Goal: Task Accomplishment & Management: Manage account settings

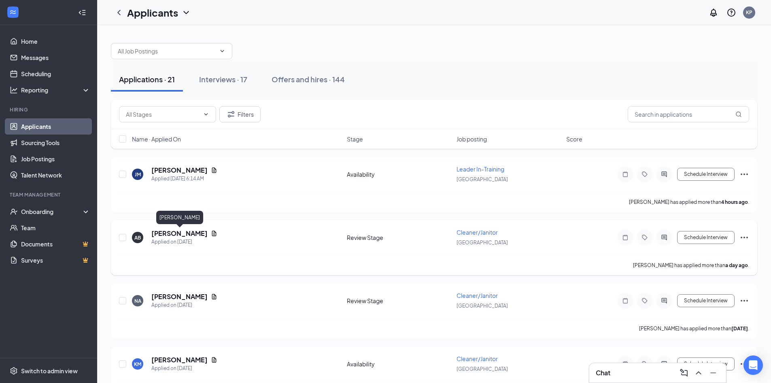
click at [198, 232] on h5 "[PERSON_NAME]" at bounding box center [179, 233] width 56 height 9
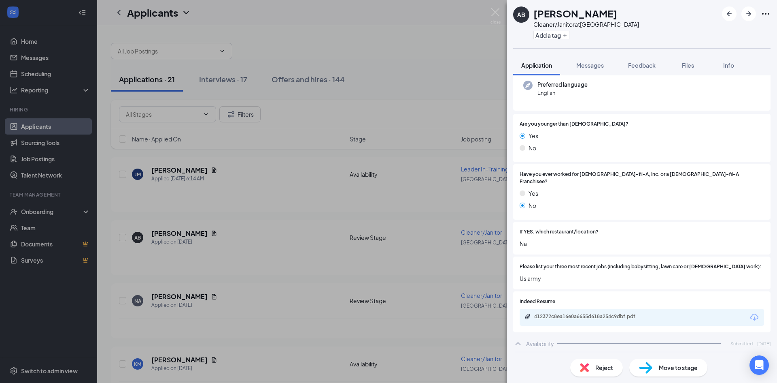
scroll to position [121, 0]
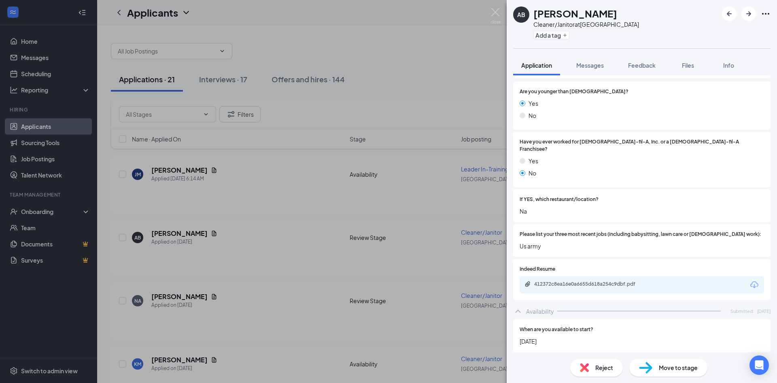
click at [593, 276] on div "412372c8ea16e0a6655d618a254c9dbf.pdf" at bounding box center [642, 284] width 244 height 17
click at [593, 281] on div "412372c8ea16e0a6655d618a254c9dbf.pdf" at bounding box center [590, 284] width 113 height 6
click at [593, 66] on span "Messages" at bounding box center [590, 65] width 28 height 7
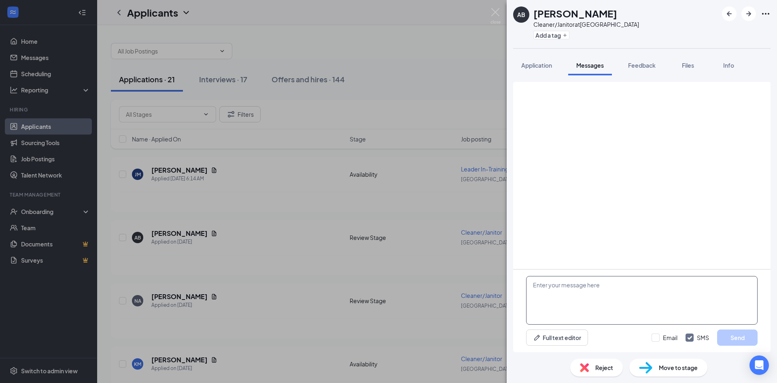
click at [585, 301] on textarea at bounding box center [642, 300] width 232 height 49
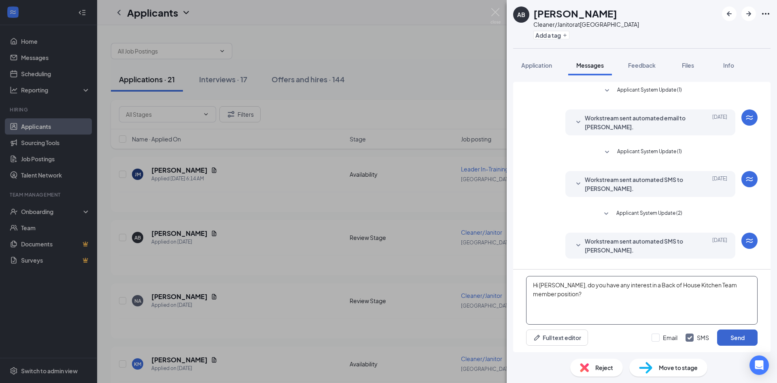
type textarea "Hi [PERSON_NAME], do you have any interest in a Back of House Kitchen Team memb…"
click at [743, 329] on button "Send" at bounding box center [737, 337] width 40 height 16
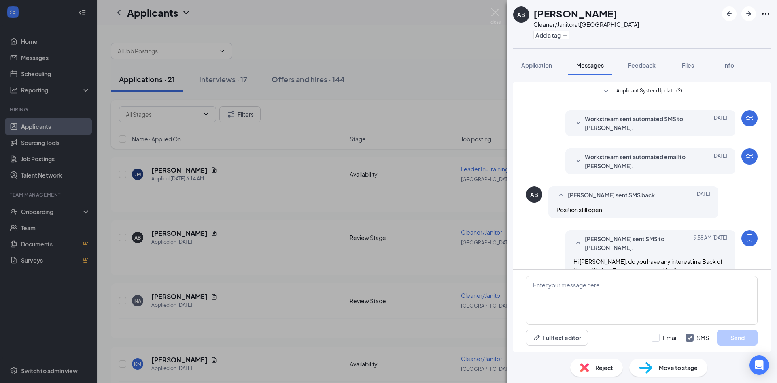
scroll to position [140, 0]
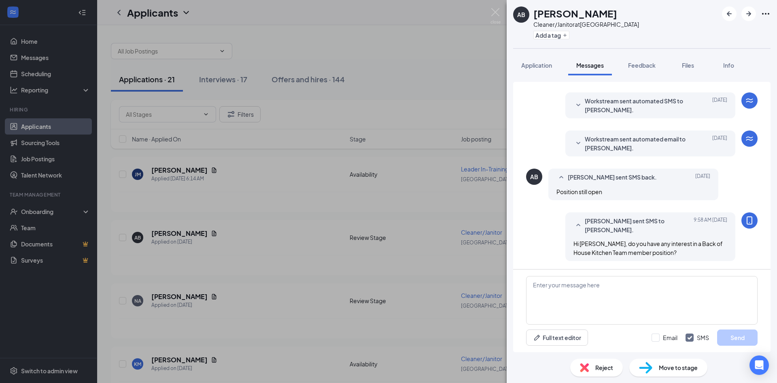
click at [641, 367] on img at bounding box center [645, 367] width 13 height 12
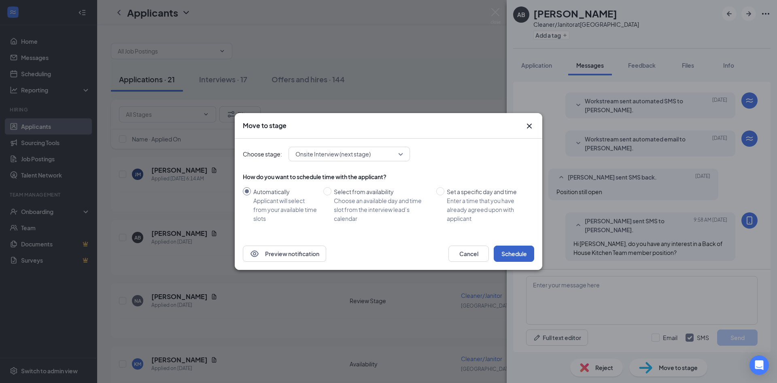
click at [501, 251] on button "Schedule" at bounding box center [514, 253] width 40 height 16
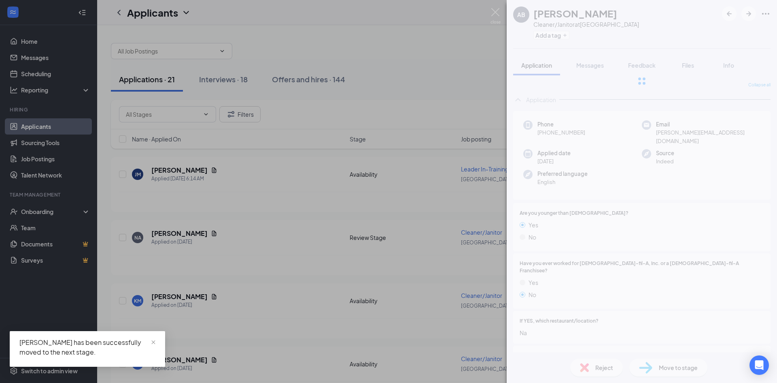
click at [375, 278] on div "AB [PERSON_NAME] Cleaner/Janitor at Beaufort Add a tag Application Messages Fee…" at bounding box center [388, 191] width 777 height 383
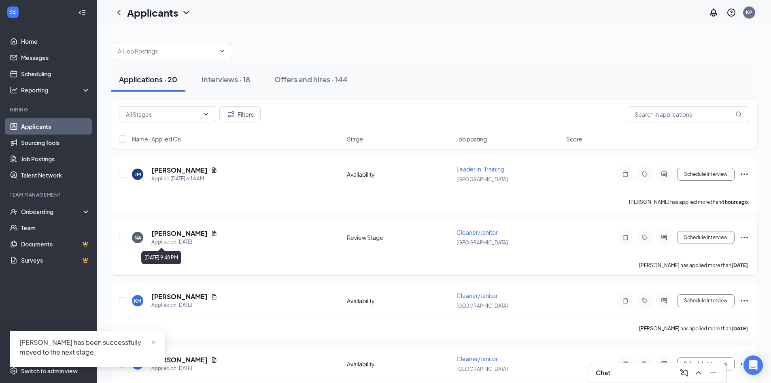
click at [170, 235] on h5 "[PERSON_NAME]" at bounding box center [179, 233] width 56 height 9
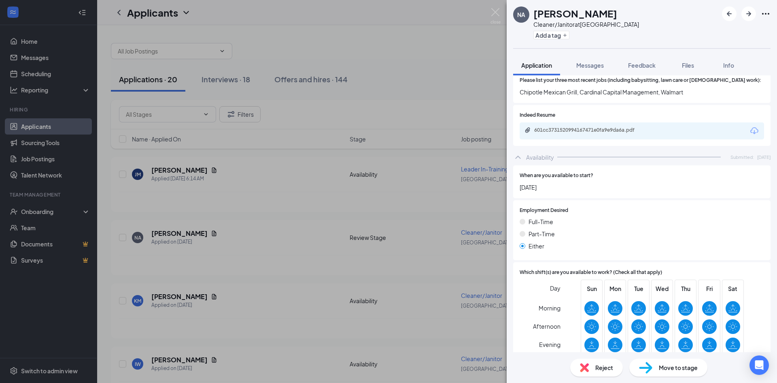
scroll to position [194, 0]
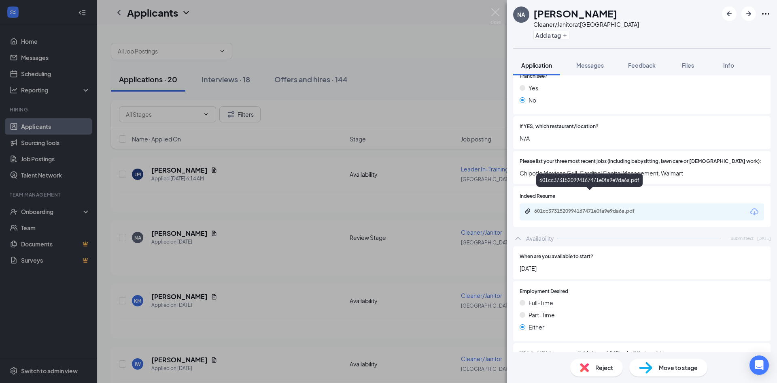
click at [601, 208] on div "601cc3731520994167471e0fa9e9da6a.pdf" at bounding box center [590, 211] width 113 height 6
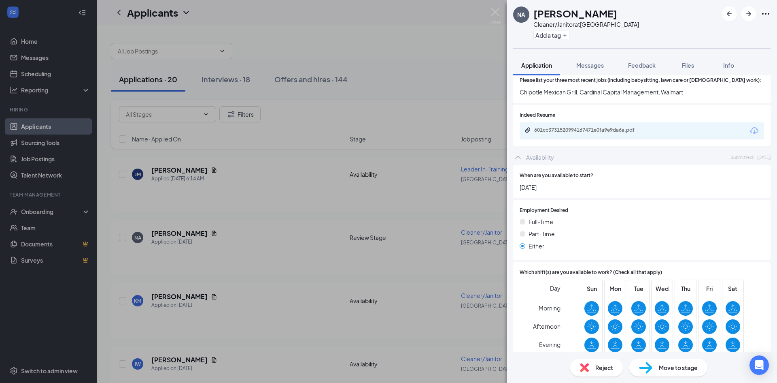
scroll to position [272, 0]
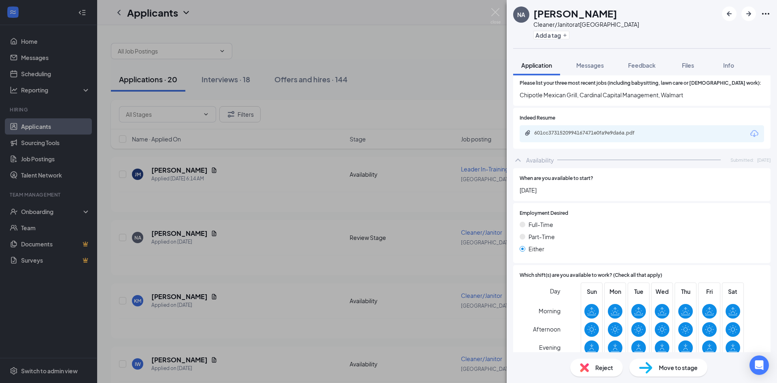
click at [672, 363] on span "Move to stage" at bounding box center [678, 367] width 39 height 9
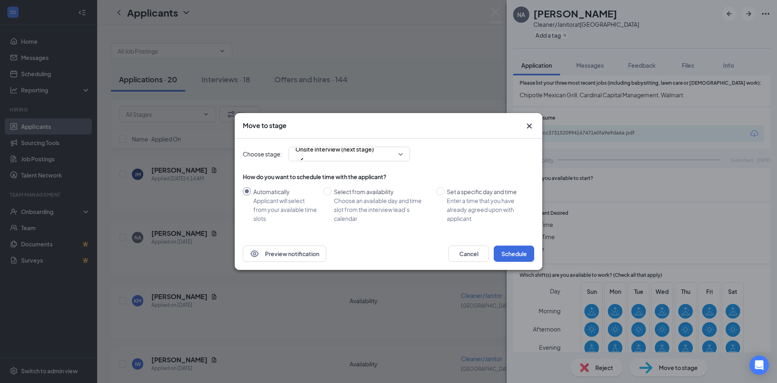
click at [514, 244] on div "Preview notification Cancel Schedule" at bounding box center [389, 253] width 308 height 32
click at [514, 247] on button "Schedule" at bounding box center [514, 253] width 40 height 16
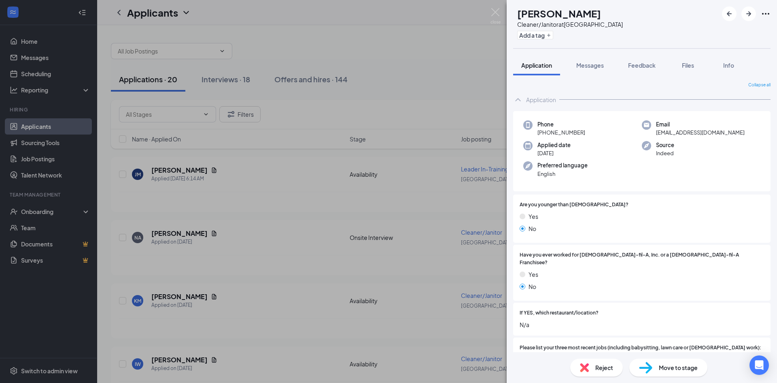
click at [287, 204] on div "KM [PERSON_NAME] Cleaner/Janitor at Beaufort Add a tag Application Messages Fee…" at bounding box center [388, 191] width 777 height 383
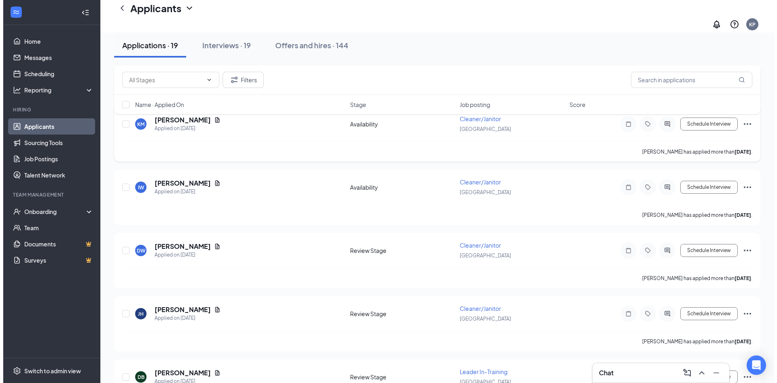
scroll to position [121, 0]
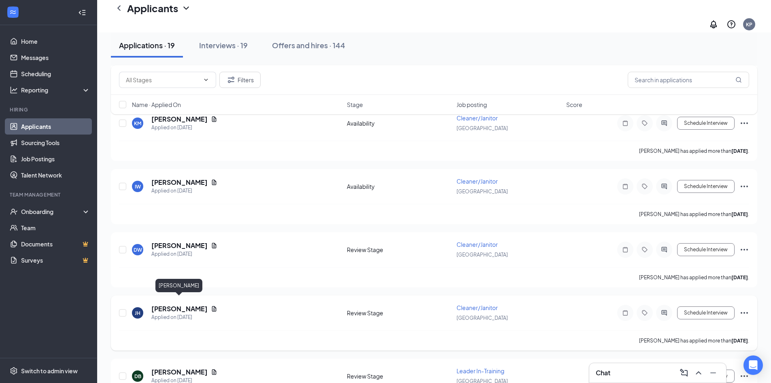
click at [198, 304] on h5 "[PERSON_NAME]" at bounding box center [179, 308] width 56 height 9
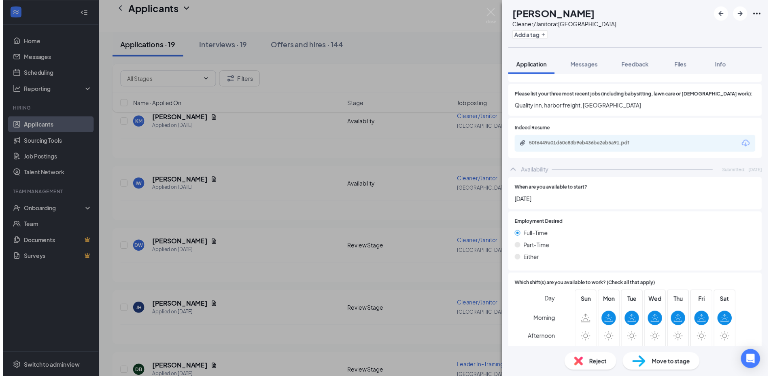
scroll to position [275, 0]
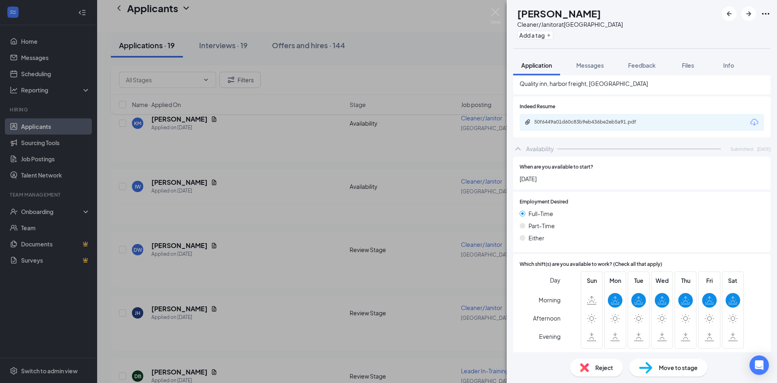
click at [386, 279] on div "[PERSON_NAME] Cleaner/Janitor at Beaufort Add a tag Application Messages Feedba…" at bounding box center [388, 191] width 777 height 383
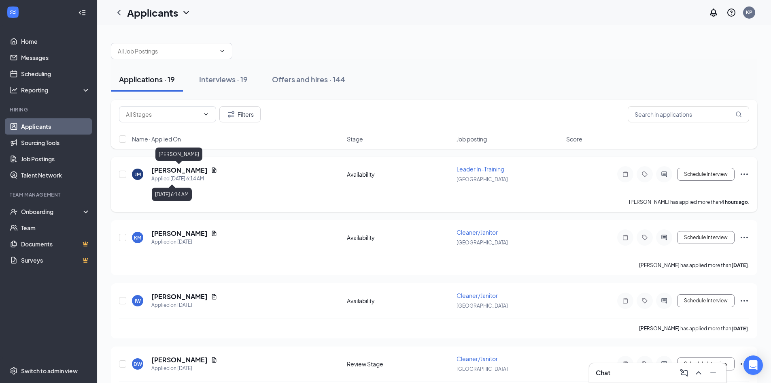
click at [184, 170] on h5 "[PERSON_NAME]" at bounding box center [179, 170] width 56 height 9
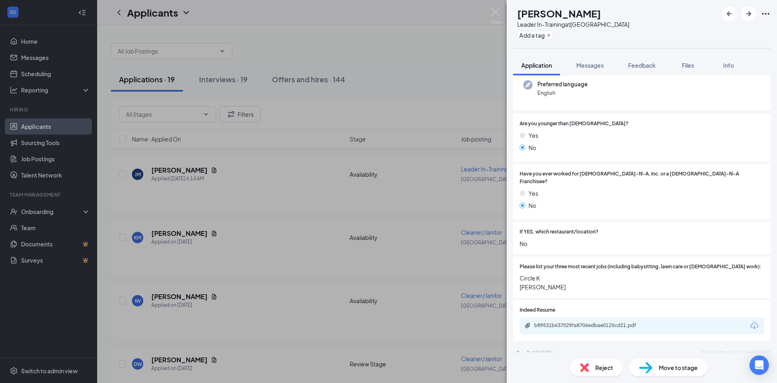
scroll to position [81, 0]
click at [749, 16] on icon "ArrowRight" at bounding box center [748, 13] width 5 height 5
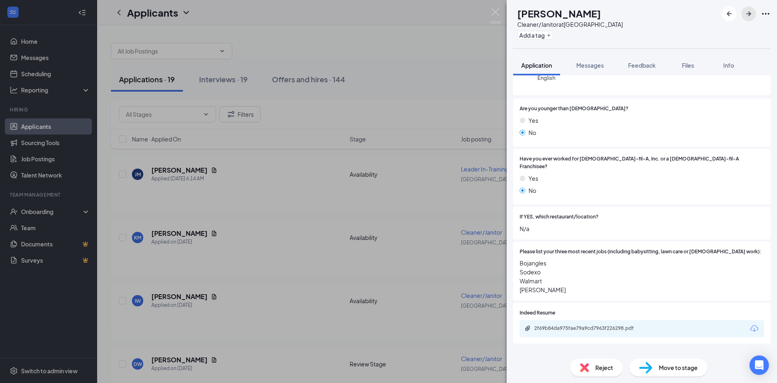
scroll to position [99, 0]
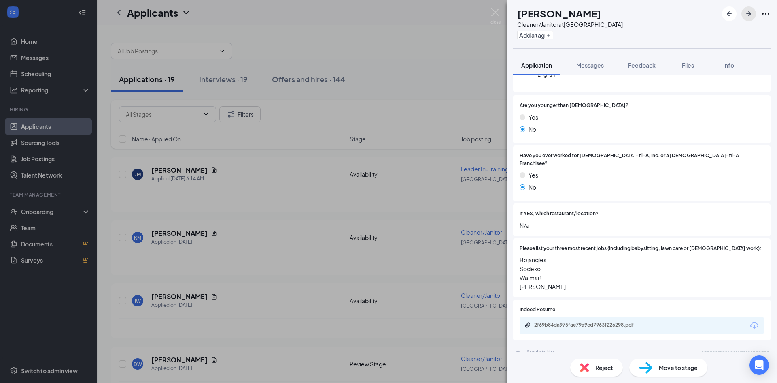
click at [749, 10] on icon "ArrowRight" at bounding box center [749, 14] width 10 height 10
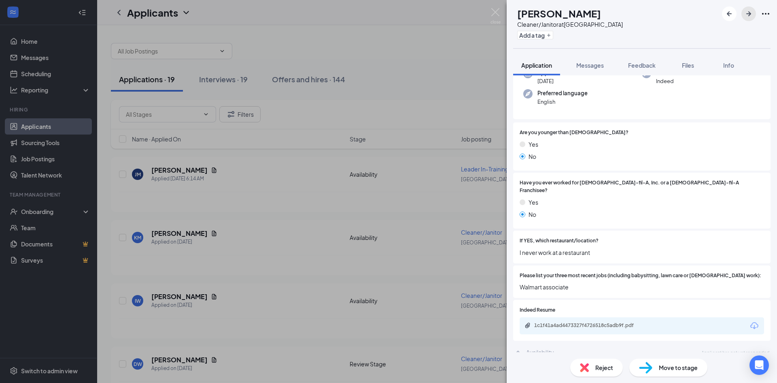
scroll to position [72, 0]
click at [744, 11] on button "button" at bounding box center [749, 13] width 15 height 15
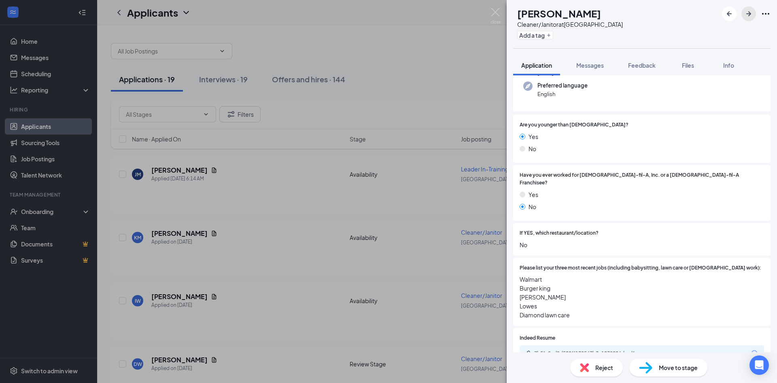
scroll to position [162, 0]
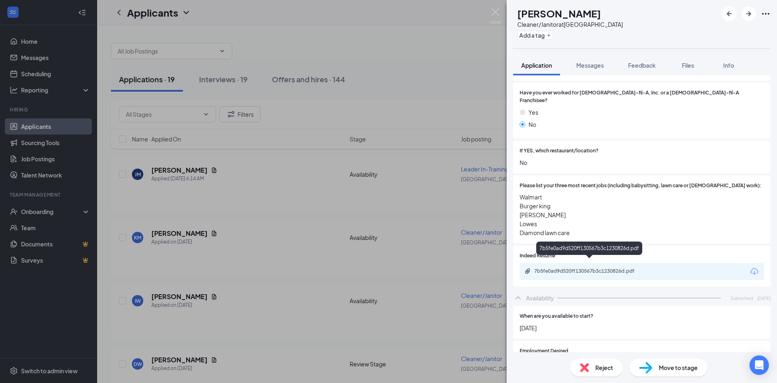
click at [601, 268] on div "7b5fe0ad9d520ff130567b3c1230826d.pdf" at bounding box center [590, 272] width 131 height 8
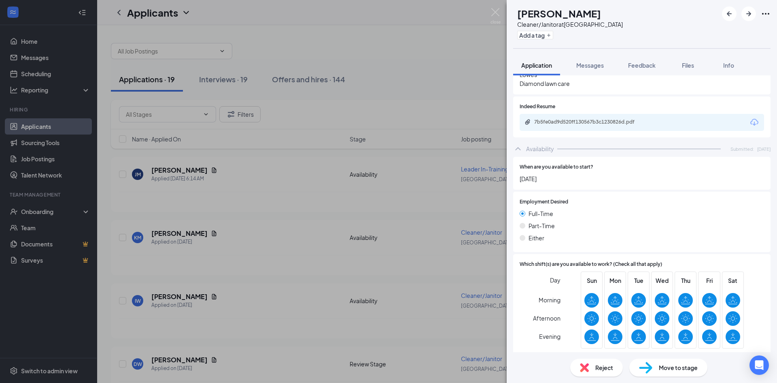
scroll to position [308, 0]
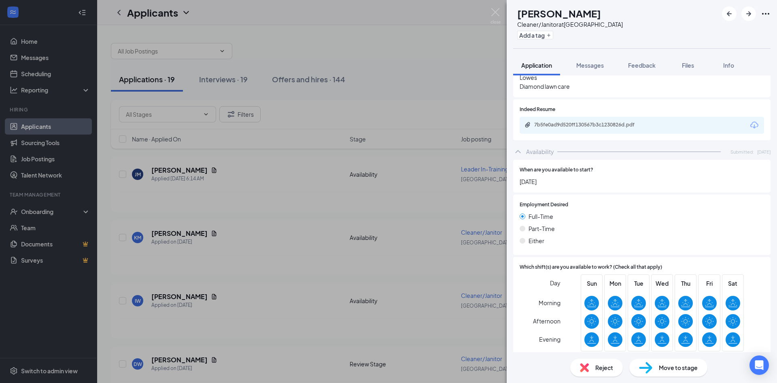
click at [657, 366] on div "Move to stage" at bounding box center [668, 367] width 78 height 18
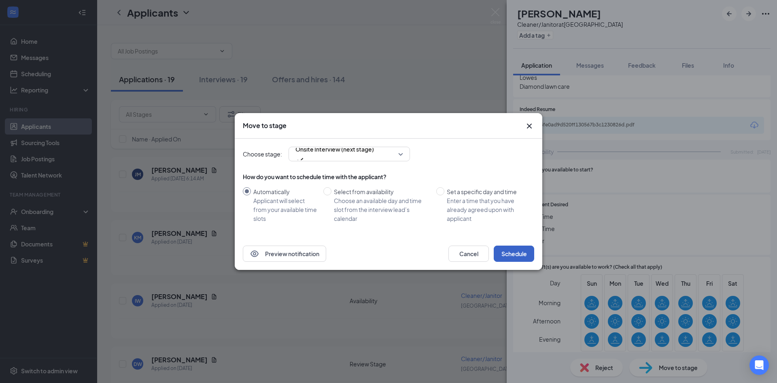
click at [505, 252] on button "Schedule" at bounding box center [514, 253] width 40 height 16
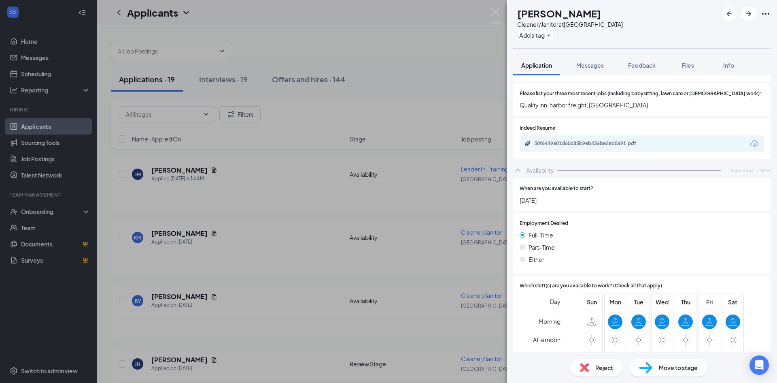
scroll to position [235, 0]
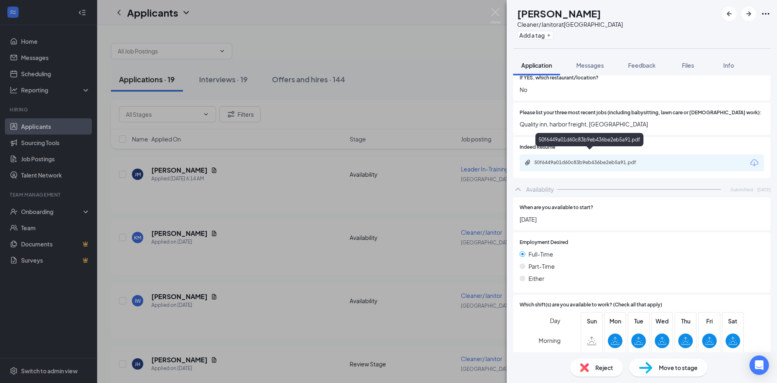
click at [548, 159] on div "50f6449a01d60c83b9eb436be2eb5a91.pdf" at bounding box center [590, 162] width 113 height 6
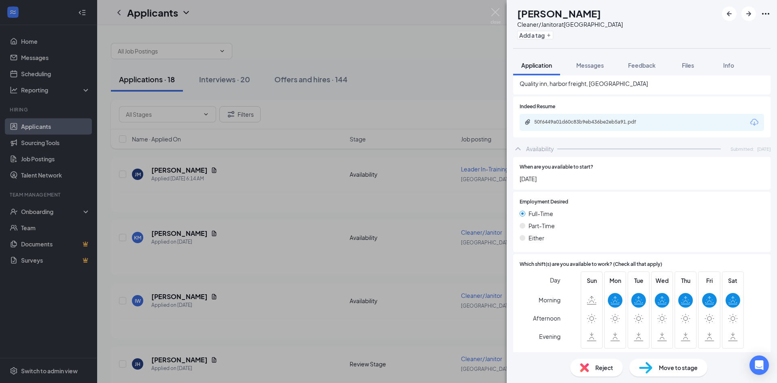
scroll to position [272, 0]
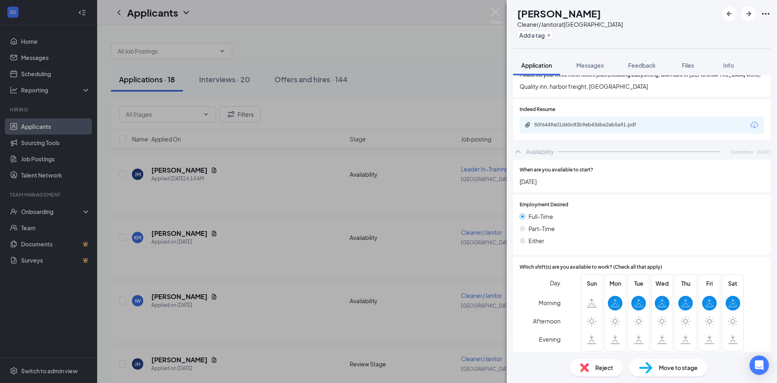
click at [657, 363] on div "Move to stage" at bounding box center [668, 367] width 78 height 18
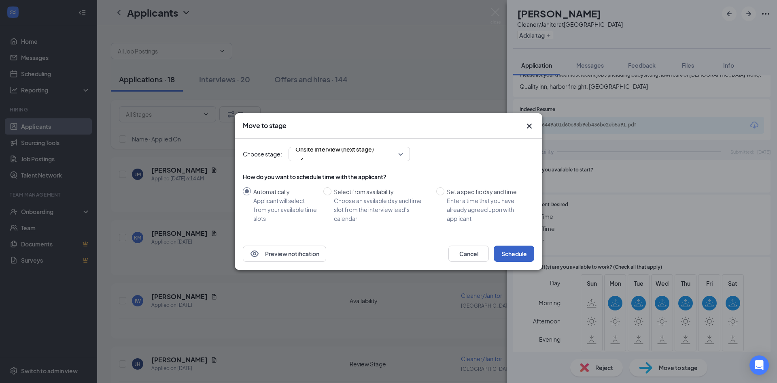
click at [524, 252] on button "Schedule" at bounding box center [514, 253] width 40 height 16
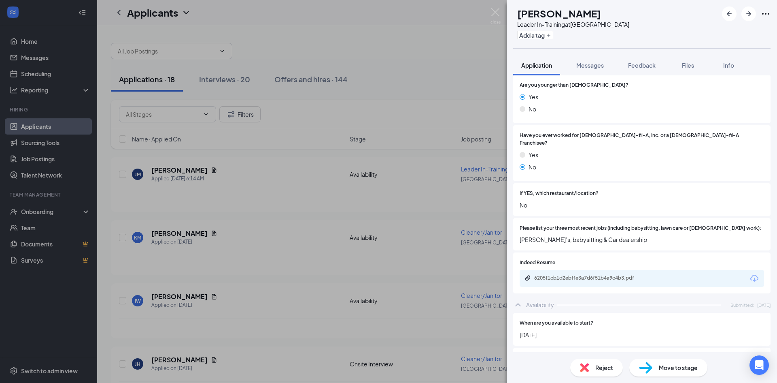
scroll to position [121, 0]
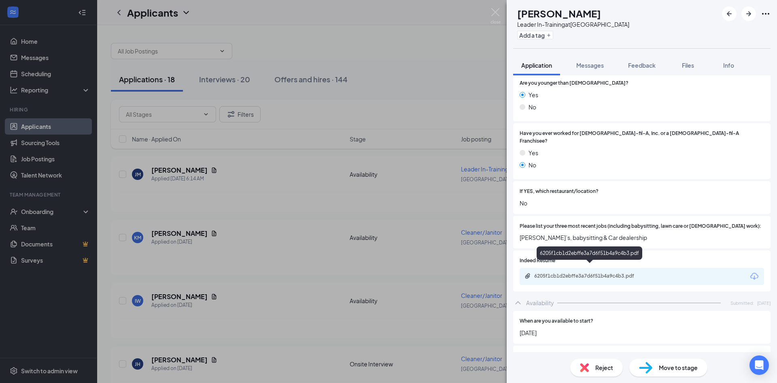
click at [606, 254] on div "6205f1cb1d2ebffe3a7d6f51b4a9c4b3.pdf" at bounding box center [590, 252] width 106 height 13
click at [605, 272] on div "6205f1cb1d2ebffe3a7d6f51b4a9c4b3.pdf" at bounding box center [590, 275] width 113 height 6
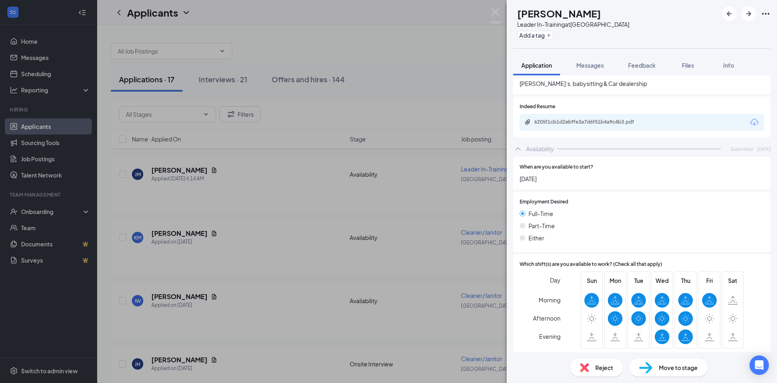
scroll to position [272, 0]
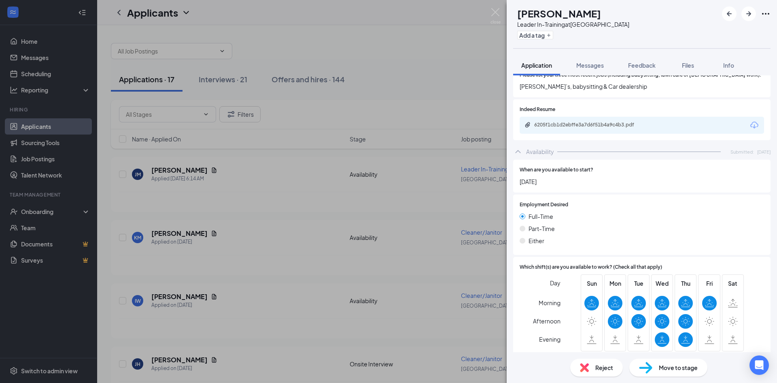
click at [655, 368] on div "Move to stage" at bounding box center [668, 367] width 78 height 18
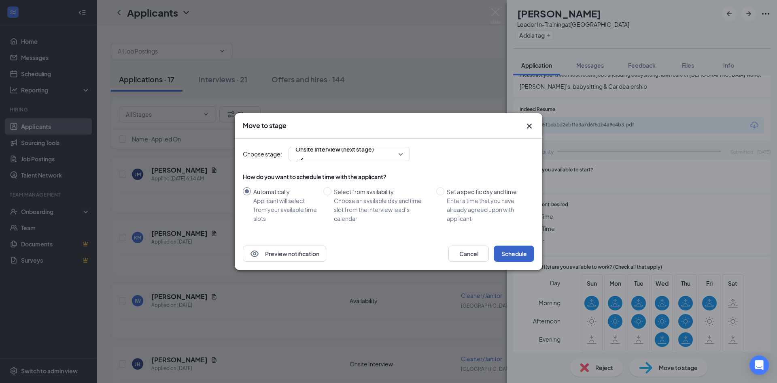
click at [525, 250] on button "Schedule" at bounding box center [514, 253] width 40 height 16
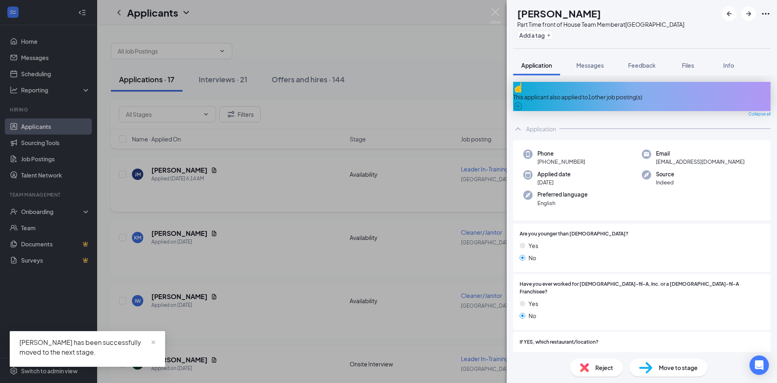
drag, startPoint x: 392, startPoint y: 262, endPoint x: 233, endPoint y: 172, distance: 183.1
click at [392, 262] on div "XD [PERSON_NAME] Part Time front of House Team Member at Beaufort Add a tag App…" at bounding box center [388, 191] width 777 height 383
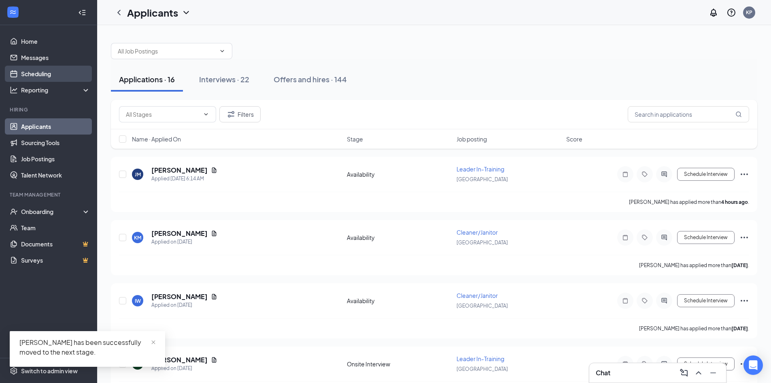
click at [41, 77] on link "Scheduling" at bounding box center [55, 74] width 69 height 16
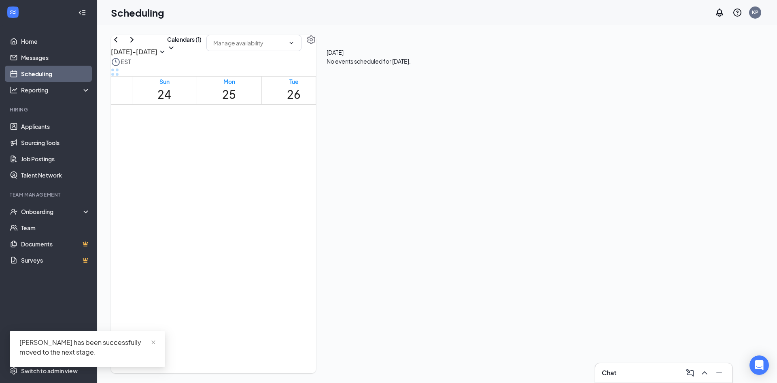
scroll to position [479, 0]
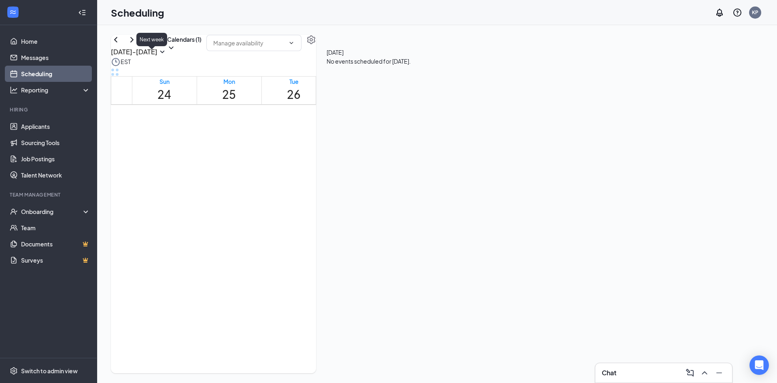
click at [137, 45] on icon "ChevronRight" at bounding box center [132, 40] width 10 height 10
click at [137, 45] on button at bounding box center [132, 40] width 10 height 10
click at [121, 45] on icon "ChevronLeft" at bounding box center [116, 40] width 10 height 10
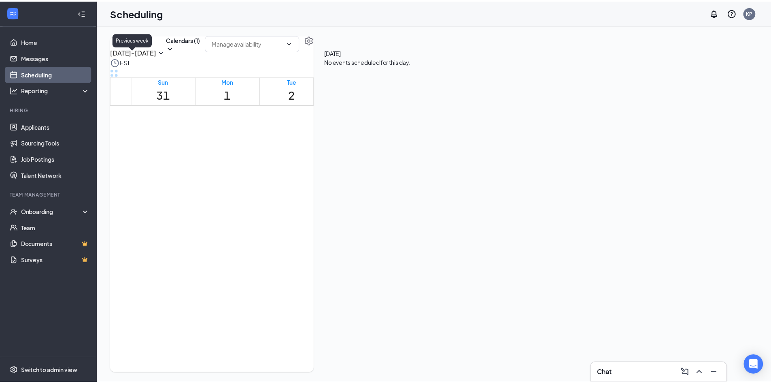
scroll to position [398, 0]
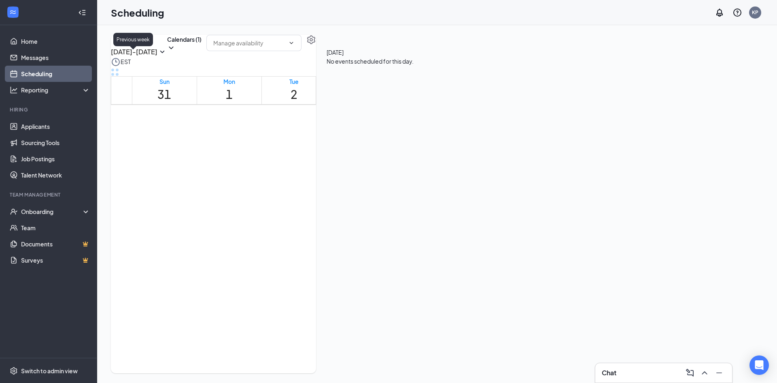
click at [121, 45] on icon "ChevronLeft" at bounding box center [116, 40] width 10 height 10
click at [27, 127] on link "Applicants" at bounding box center [55, 126] width 69 height 16
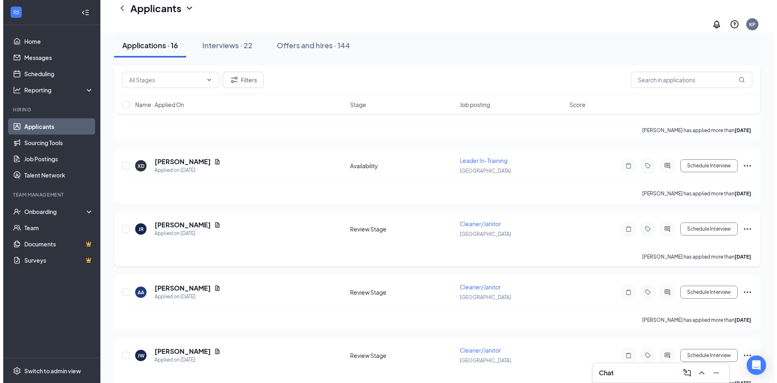
scroll to position [283, 0]
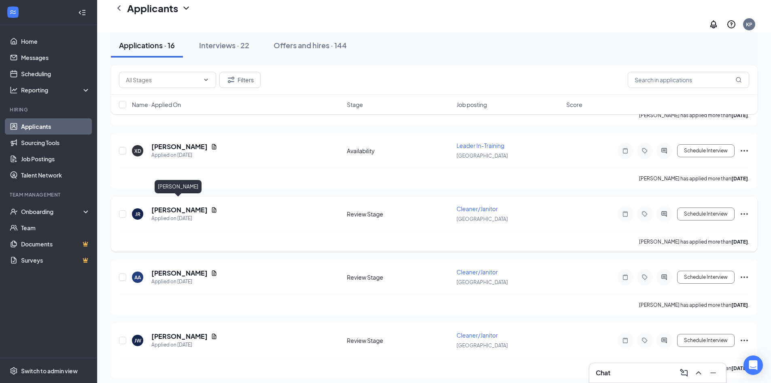
click at [163, 205] on h5 "[PERSON_NAME]" at bounding box center [179, 209] width 56 height 9
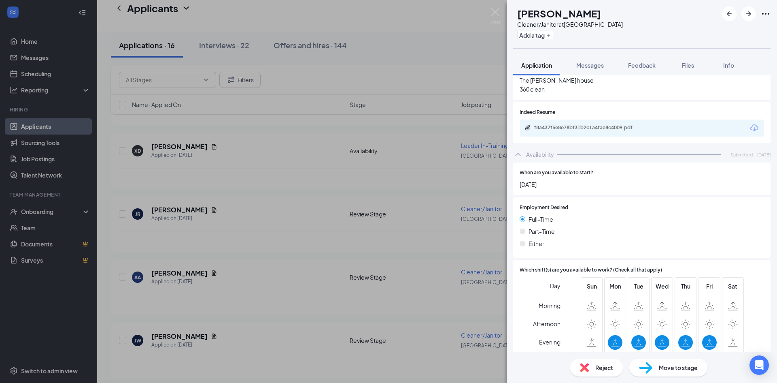
scroll to position [284, 0]
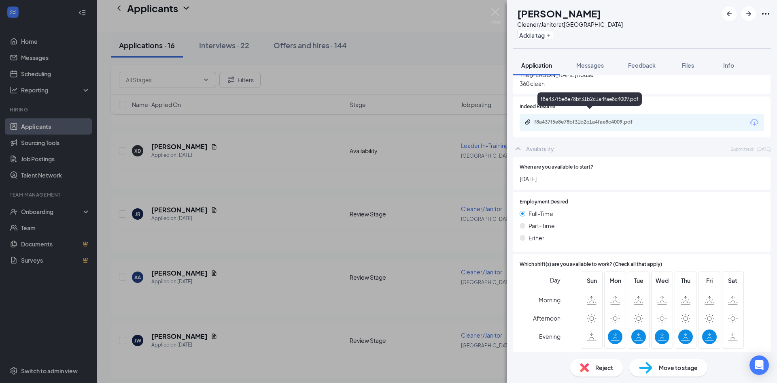
click at [586, 119] on div "f8a437f5e8e78bf31b2c1a4fae8c4009.pdf" at bounding box center [590, 122] width 113 height 6
click at [667, 373] on div "Move to stage" at bounding box center [668, 367] width 78 height 18
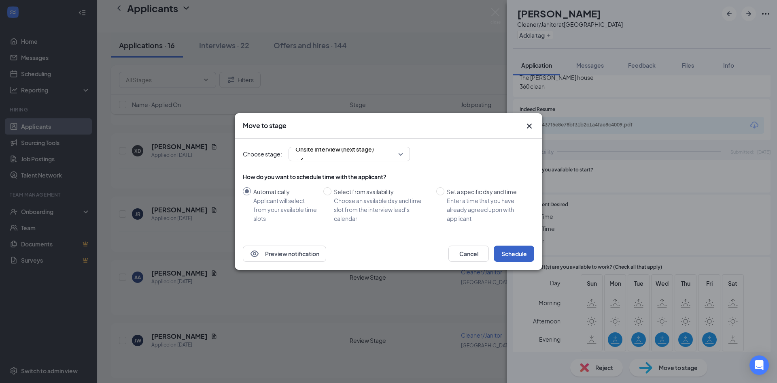
click at [514, 251] on button "Schedule" at bounding box center [514, 253] width 40 height 16
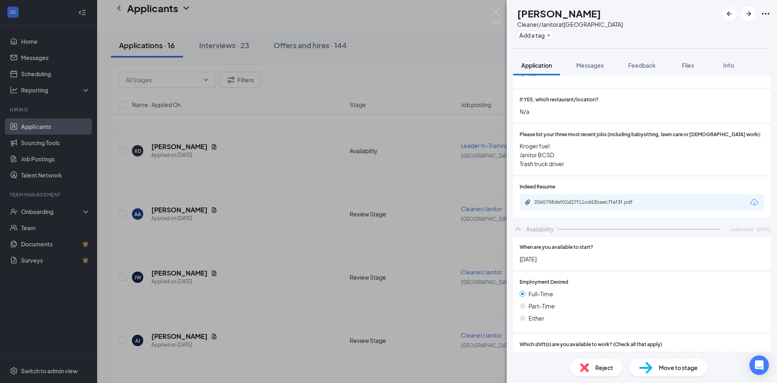
scroll to position [212, 0]
click at [608, 200] on div "2060758def02d27f11cd43baec7faf3f.pdf" at bounding box center [590, 203] width 113 height 6
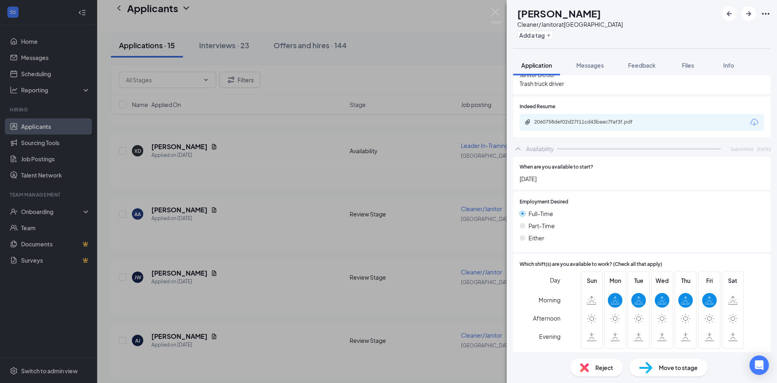
click at [654, 368] on div "Move to stage" at bounding box center [668, 367] width 78 height 18
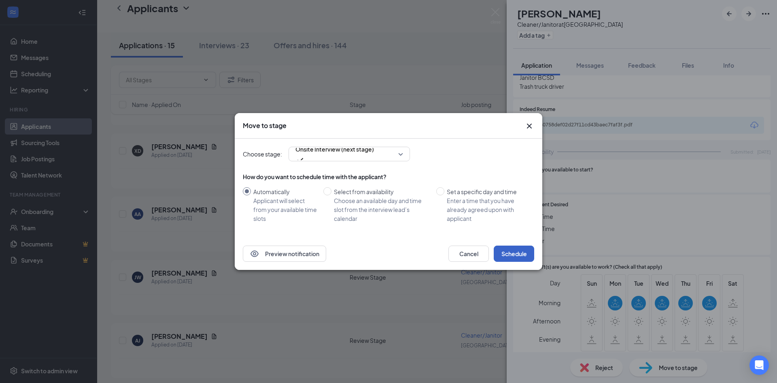
click at [520, 249] on button "Schedule" at bounding box center [514, 253] width 40 height 16
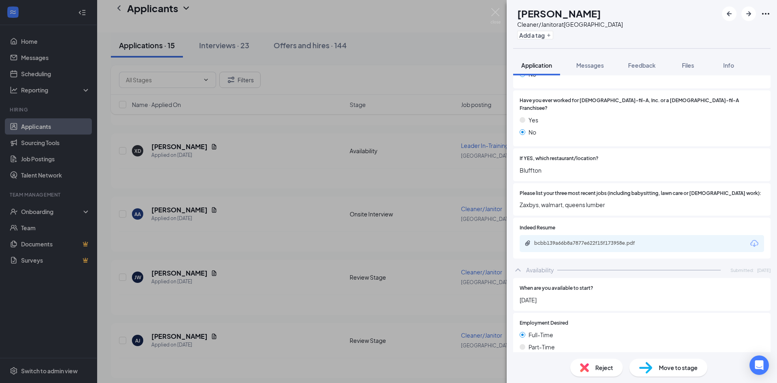
scroll to position [154, 0]
click at [608, 240] on div "bcbb139a66b8a7877e622f15f173958e.pdf" at bounding box center [590, 243] width 113 height 6
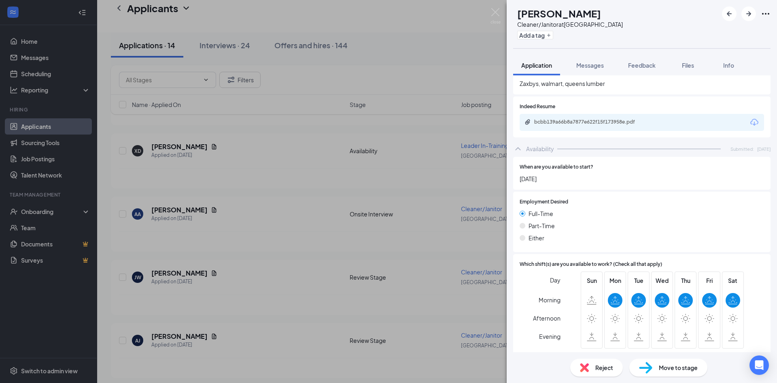
scroll to position [272, 0]
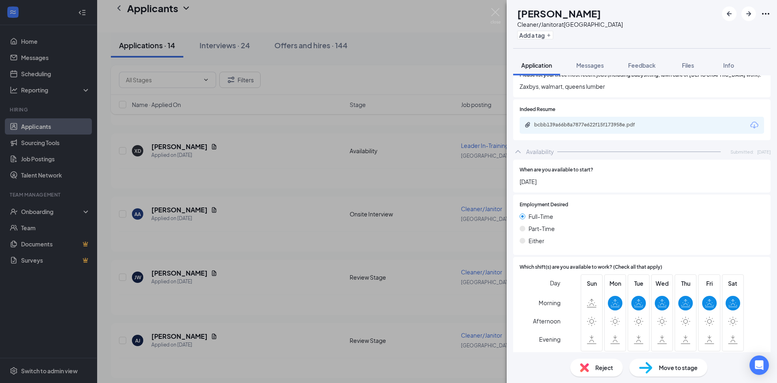
click at [653, 372] on div "Move to stage" at bounding box center [668, 367] width 78 height 18
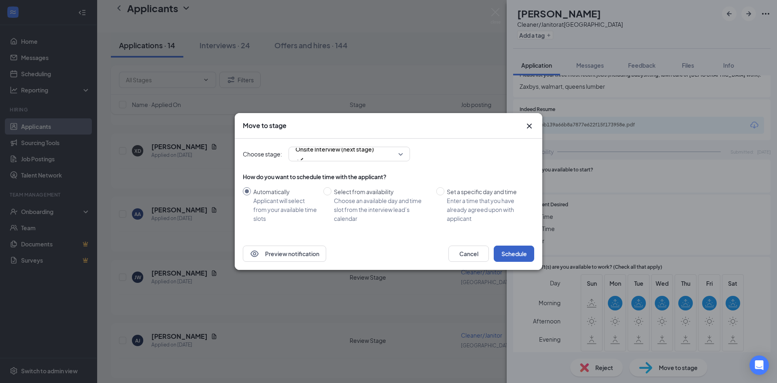
click at [503, 253] on button "Schedule" at bounding box center [514, 253] width 40 height 16
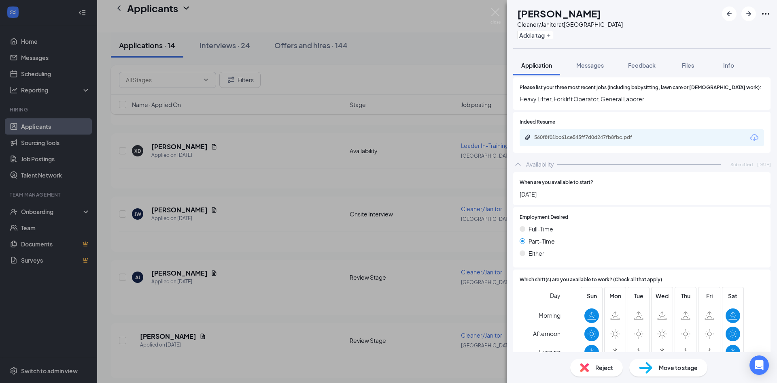
scroll to position [275, 0]
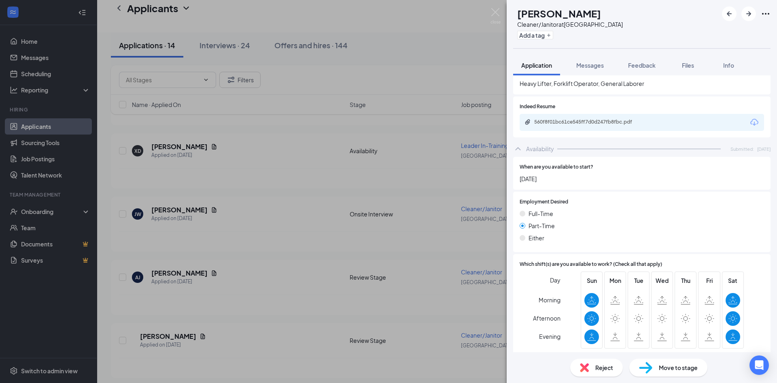
click at [594, 363] on div "Reject" at bounding box center [596, 367] width 53 height 18
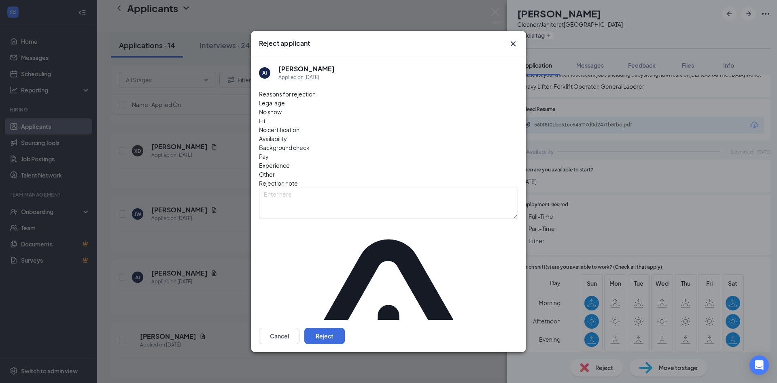
click at [287, 142] on span "Availability" at bounding box center [273, 138] width 28 height 9
click at [397, 188] on textarea at bounding box center [388, 202] width 259 height 31
type textarea "Can only work Saturdays and Sundays."
click at [345, 327] on button "Reject" at bounding box center [324, 335] width 40 height 16
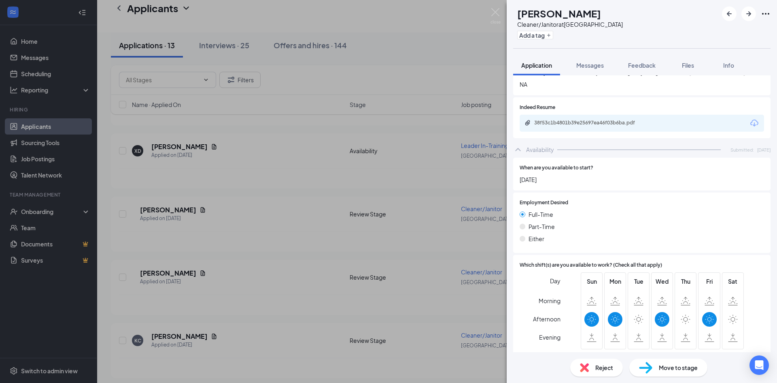
scroll to position [275, 0]
click at [576, 119] on div "38f53c1b4801b39e25697ea46f03b6ba.pdf" at bounding box center [642, 122] width 244 height 17
click at [597, 365] on span "Reject" at bounding box center [604, 367] width 18 height 9
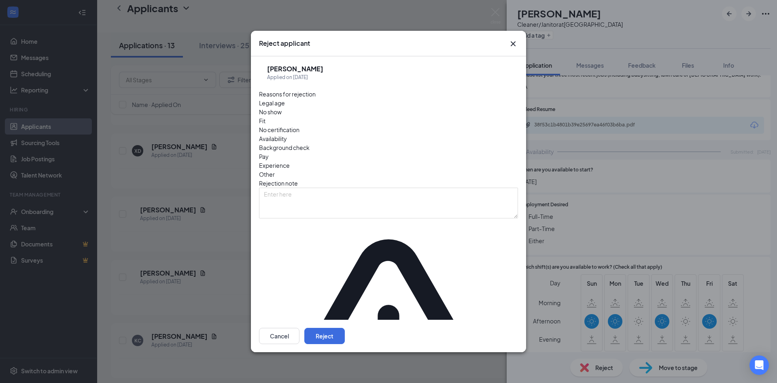
click at [438, 148] on div "Legal age No show Fit No certification Availability Background check Pay Experi…" at bounding box center [388, 138] width 259 height 80
click at [287, 141] on span "Availability" at bounding box center [273, 138] width 28 height 9
click at [391, 187] on textarea at bounding box center [388, 202] width 259 height 31
type textarea "Only avail MWF"
click at [487, 319] on div "Cancel Reject" at bounding box center [388, 335] width 275 height 32
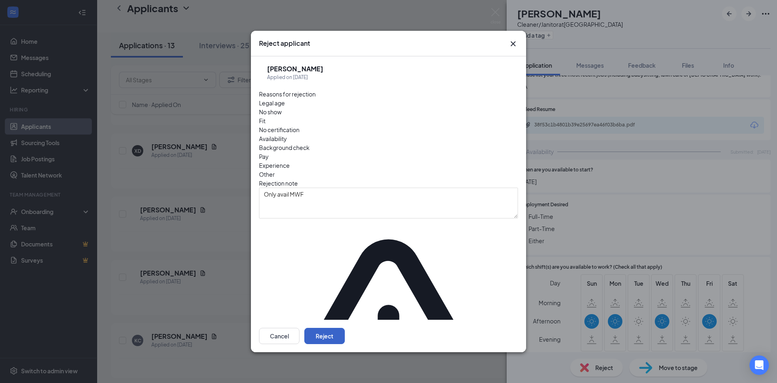
click at [345, 327] on button "Reject" at bounding box center [324, 335] width 40 height 16
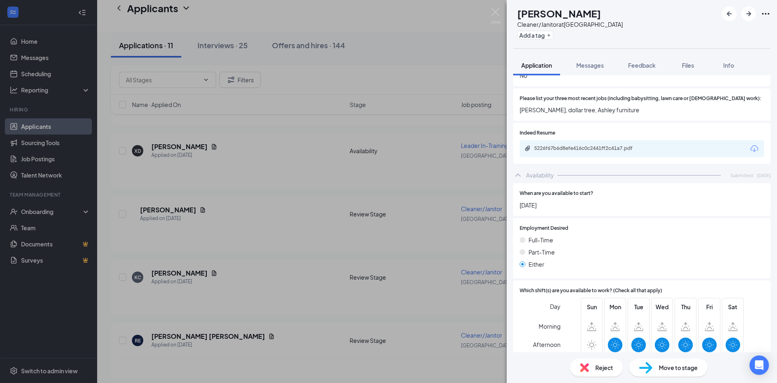
scroll to position [235, 0]
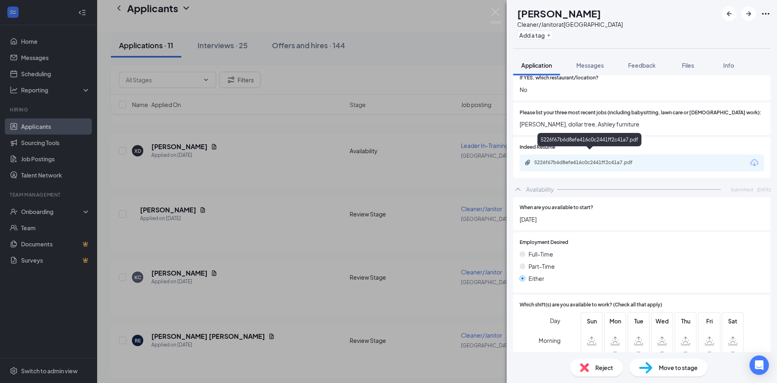
click at [575, 159] on div "5226f67b6d8efe416c0c2441ff2c41a7.pdf" at bounding box center [590, 163] width 131 height 8
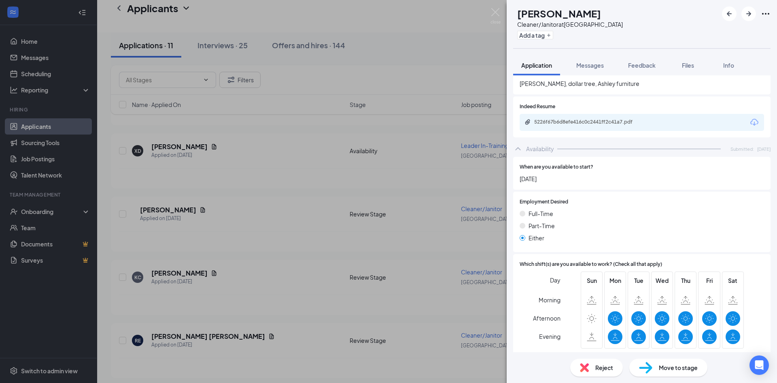
scroll to position [272, 0]
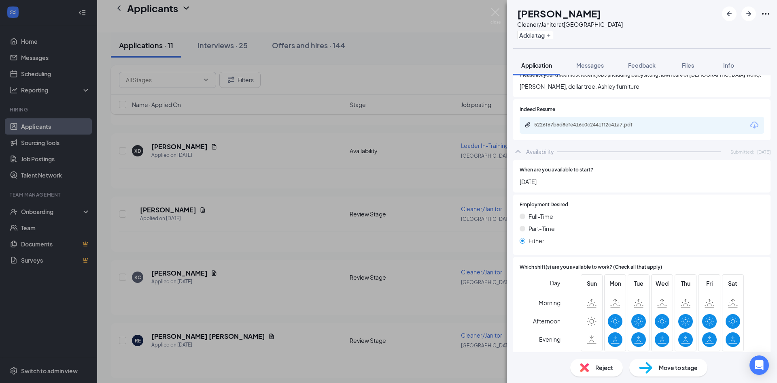
click at [588, 369] on img at bounding box center [584, 367] width 9 height 9
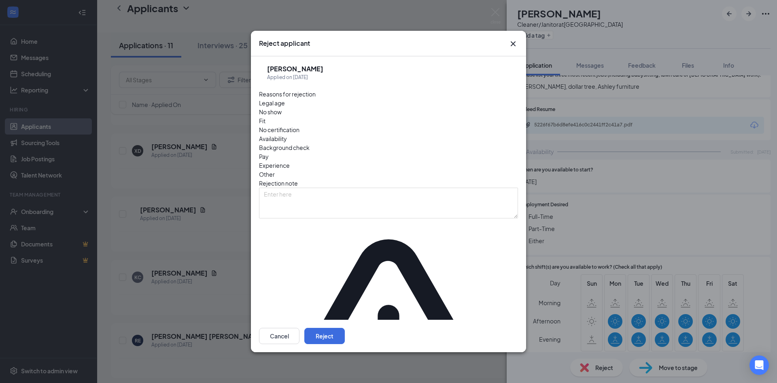
click at [512, 46] on icon "Cross" at bounding box center [513, 43] width 5 height 5
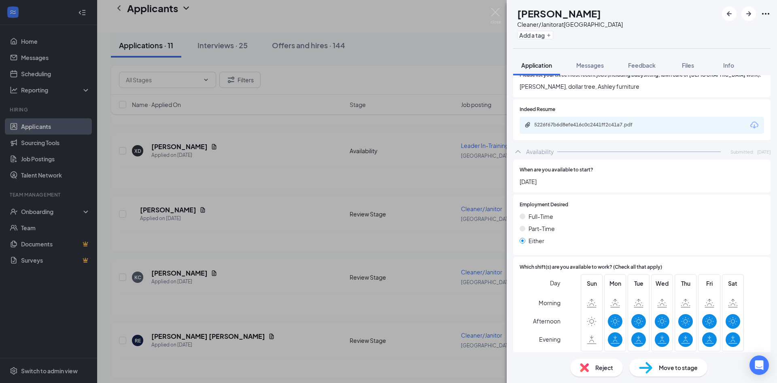
click at [655, 374] on div "Move to stage" at bounding box center [668, 367] width 78 height 18
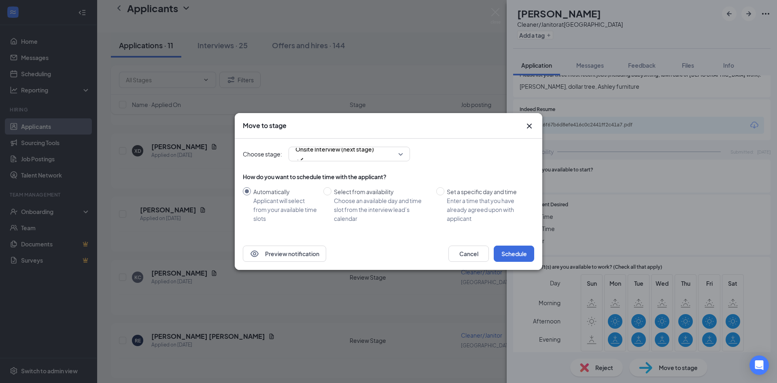
click at [515, 263] on div "Preview notification Cancel Schedule" at bounding box center [389, 253] width 308 height 32
click at [515, 255] on button "Schedule" at bounding box center [514, 253] width 40 height 16
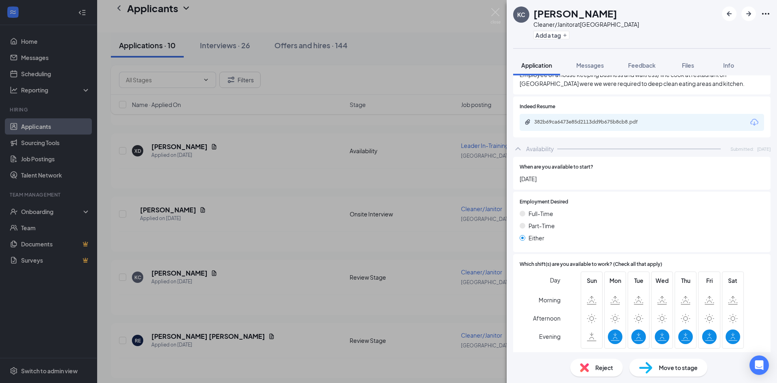
scroll to position [172, 0]
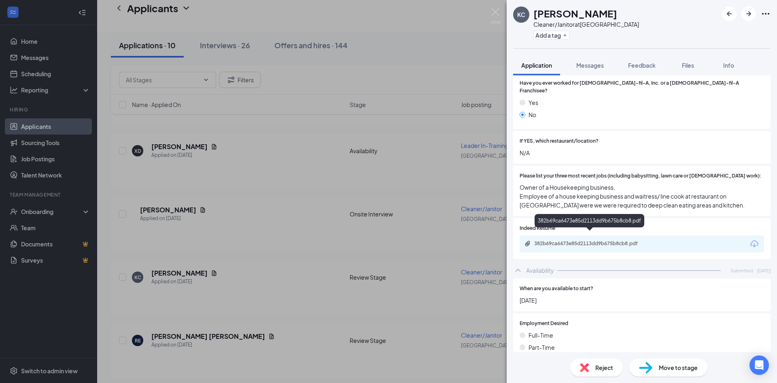
click at [586, 240] on div "382b69ca6473e85d2113dd9b675b8cb8.pdf" at bounding box center [590, 243] width 113 height 6
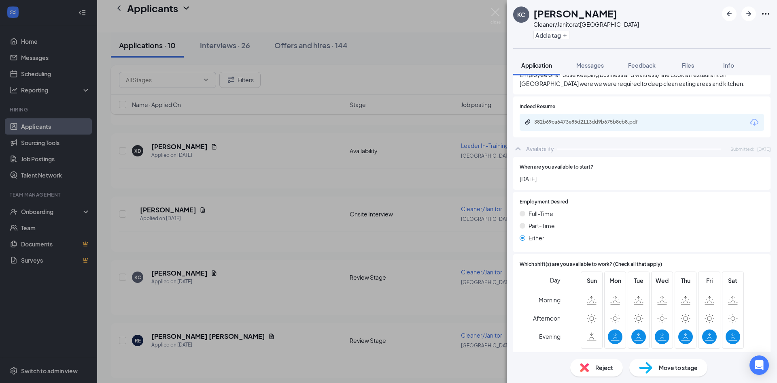
scroll to position [290, 0]
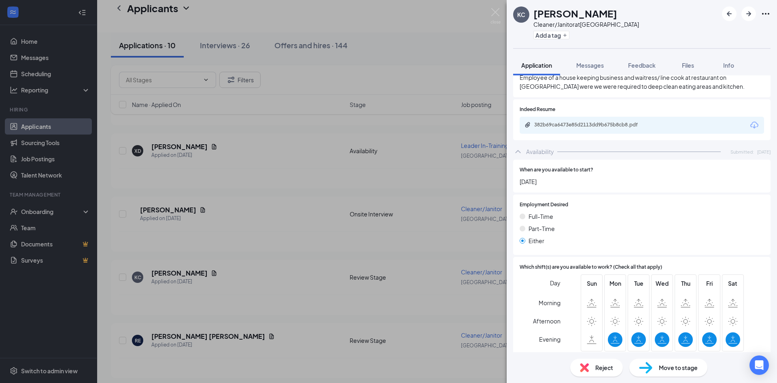
click at [646, 367] on img at bounding box center [645, 367] width 13 height 12
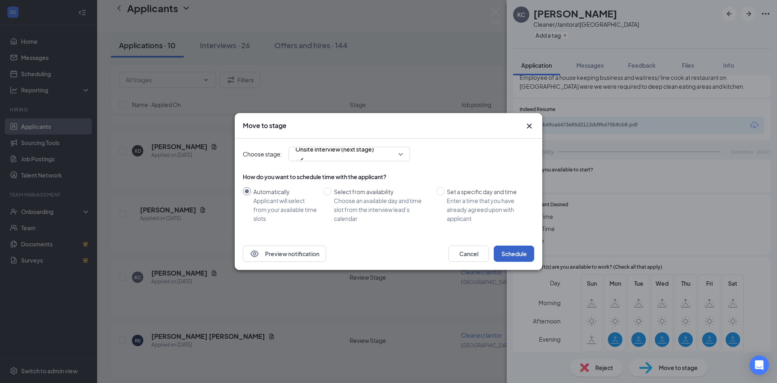
click at [498, 253] on button "Schedule" at bounding box center [514, 253] width 40 height 16
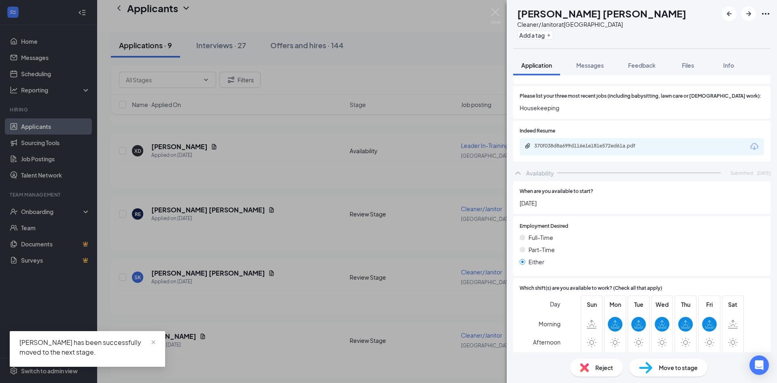
scroll to position [275, 0]
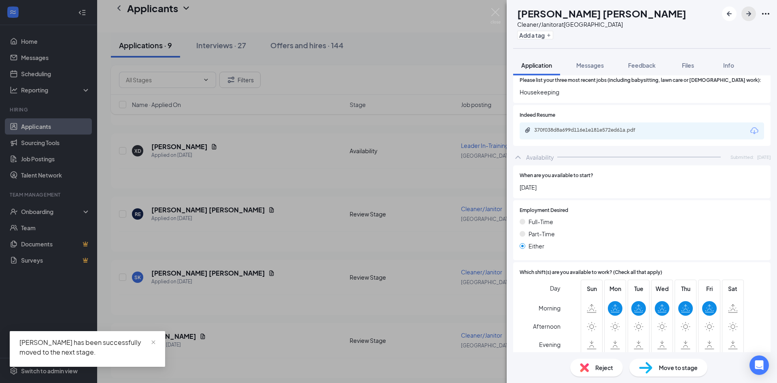
click at [748, 14] on icon "ArrowRight" at bounding box center [748, 13] width 5 height 5
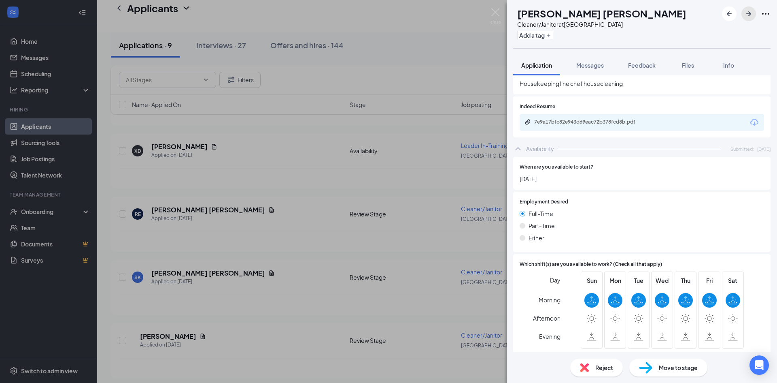
scroll to position [194, 0]
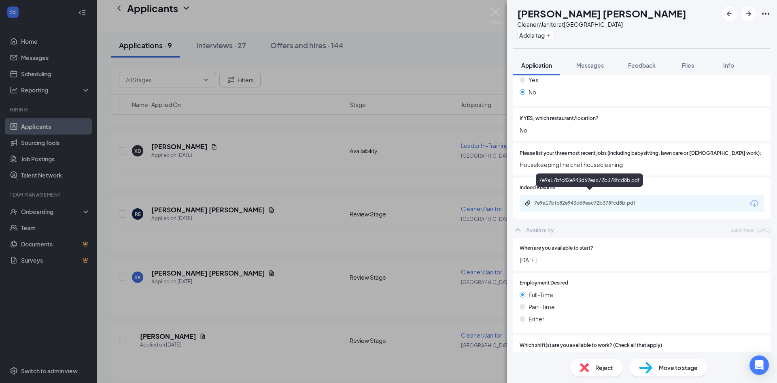
click at [596, 200] on div "7e9a17bfc82e943d69eac72b378fcd8b.pdf" at bounding box center [590, 203] width 113 height 6
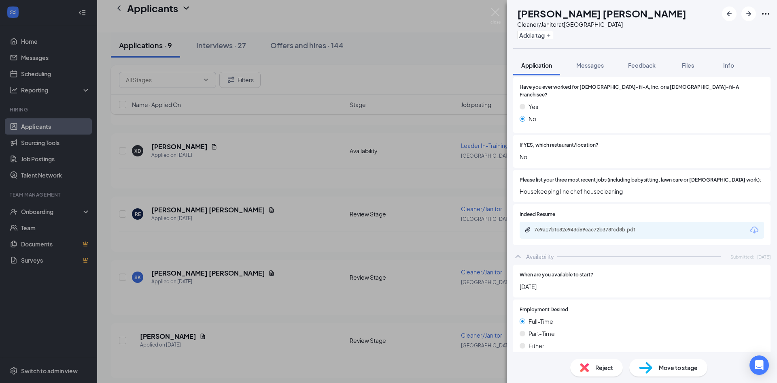
scroll to position [111, 0]
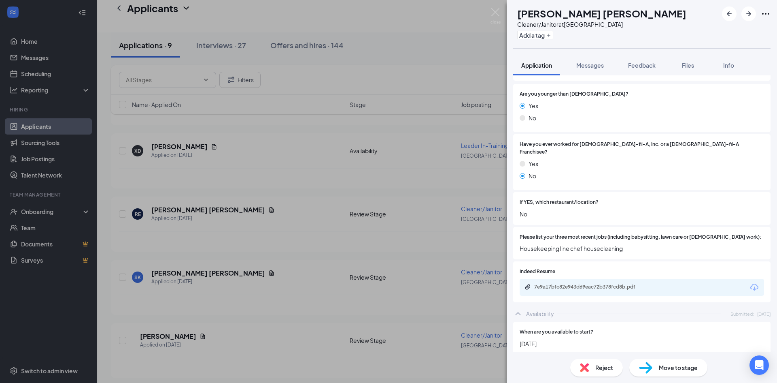
click at [647, 366] on img at bounding box center [645, 367] width 13 height 12
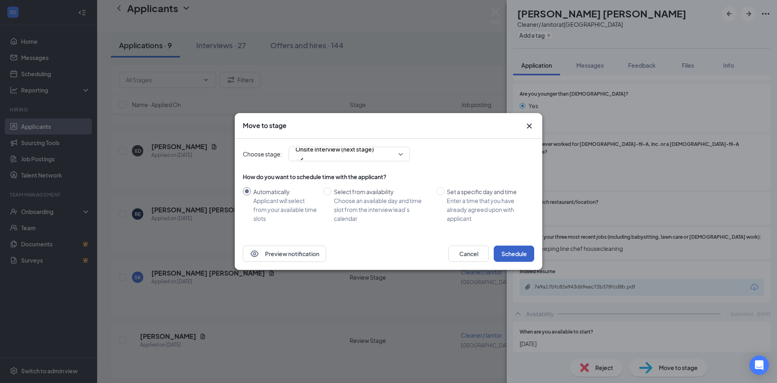
click at [517, 250] on button "Schedule" at bounding box center [514, 253] width 40 height 16
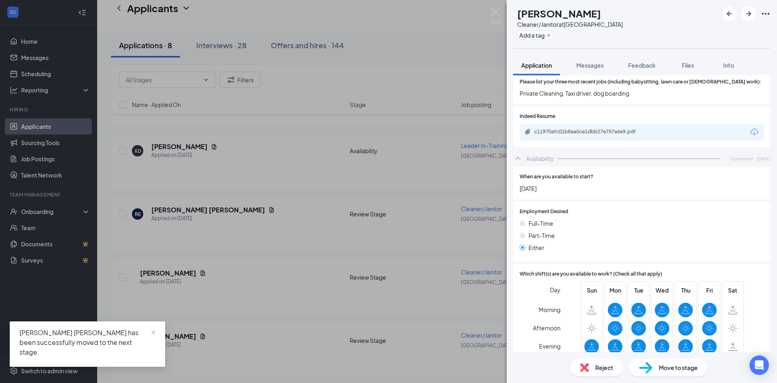
scroll to position [275, 0]
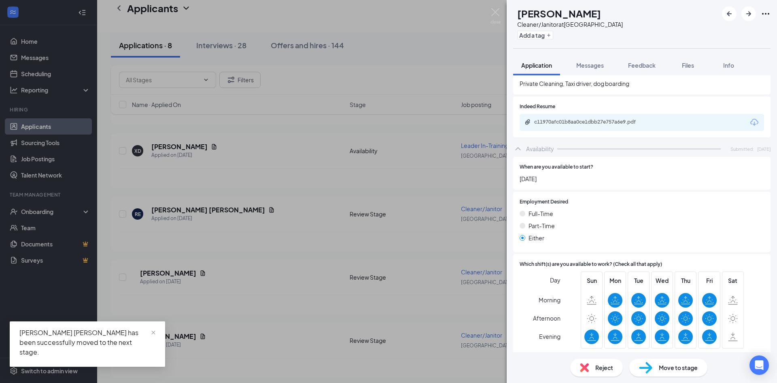
click at [652, 370] on img at bounding box center [645, 367] width 13 height 12
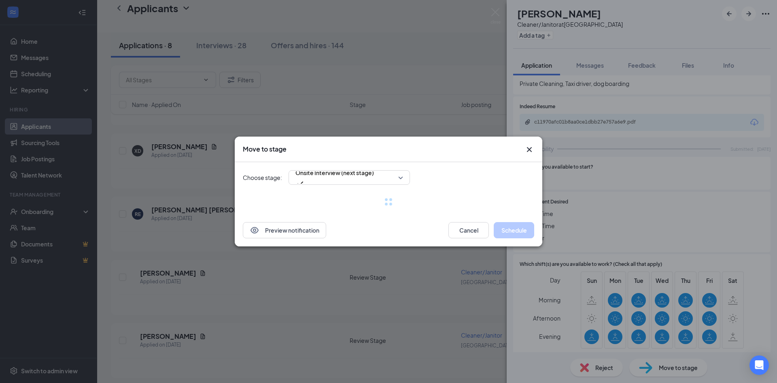
scroll to position [272, 0]
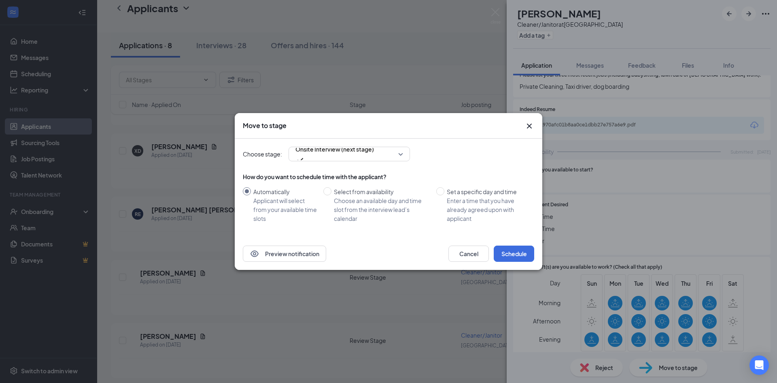
click at [521, 265] on div "Preview notification Cancel Schedule" at bounding box center [389, 253] width 308 height 32
click at [521, 259] on button "Schedule" at bounding box center [514, 253] width 40 height 16
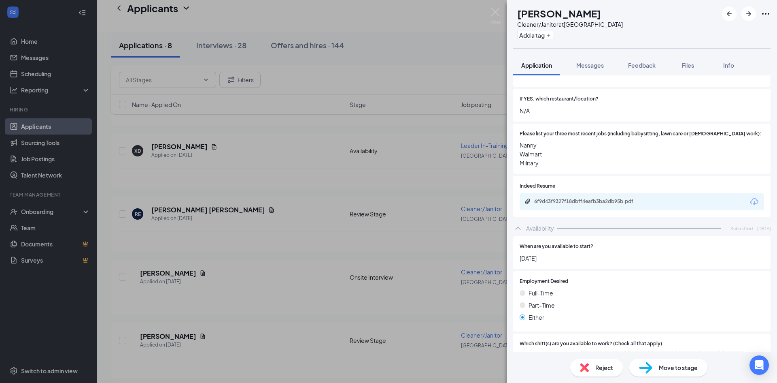
scroll to position [212, 0]
click at [653, 370] on div "Move to stage" at bounding box center [668, 367] width 78 height 18
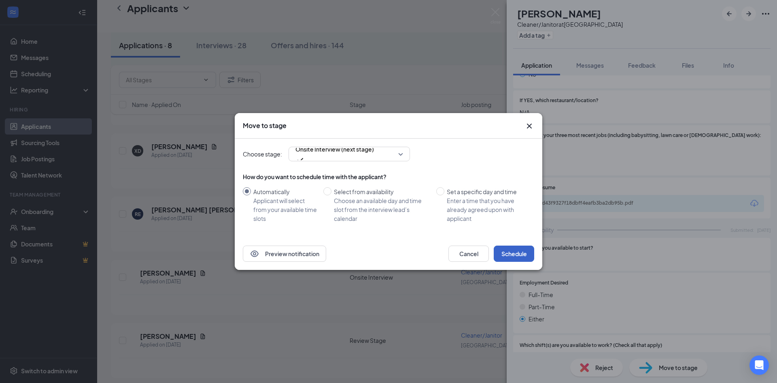
click at [514, 247] on button "Schedule" at bounding box center [514, 253] width 40 height 16
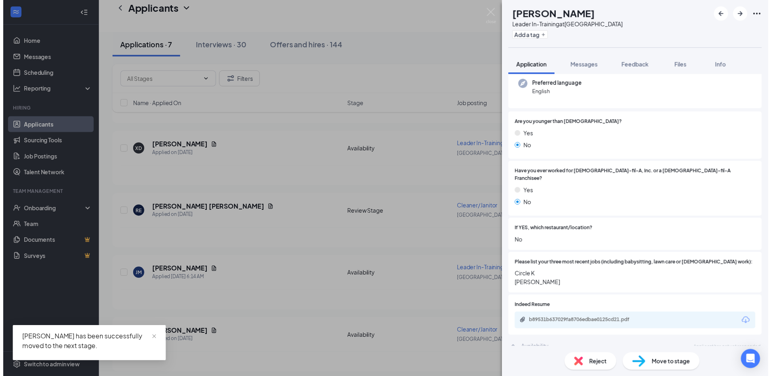
scroll to position [81, 0]
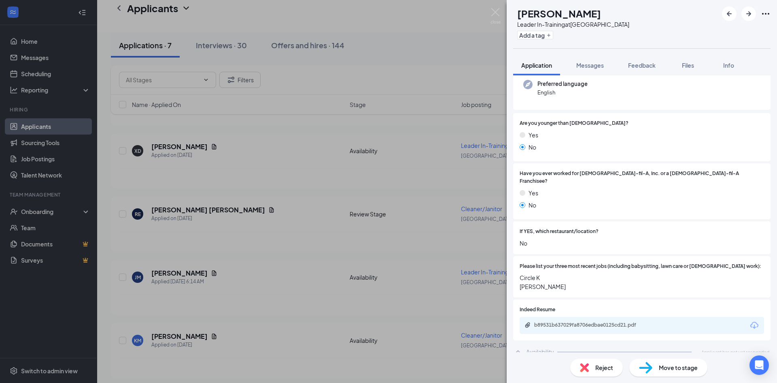
click at [291, 315] on div "[PERSON_NAME] Jnaisia [PERSON_NAME] Leader In-Training at [GEOGRAPHIC_DATA] Add…" at bounding box center [388, 191] width 777 height 383
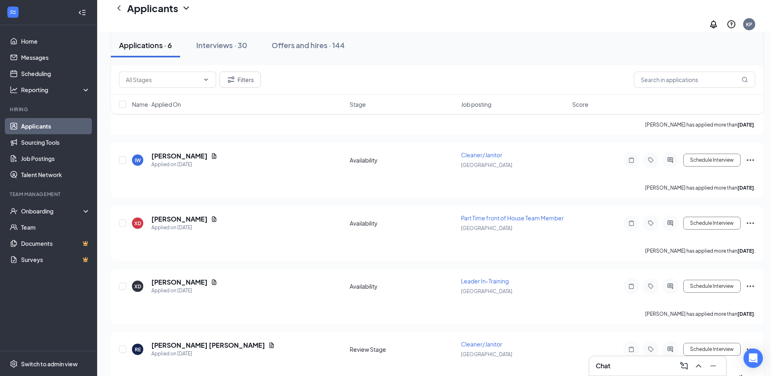
scroll to position [540, 0]
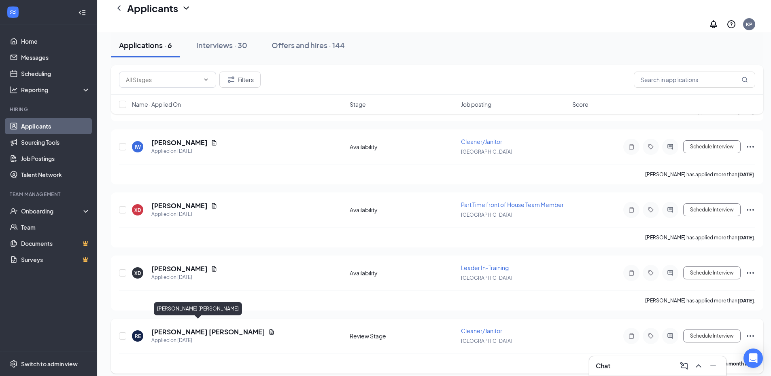
click at [173, 328] on h5 "[PERSON_NAME] [PERSON_NAME]" at bounding box center [208, 332] width 114 height 9
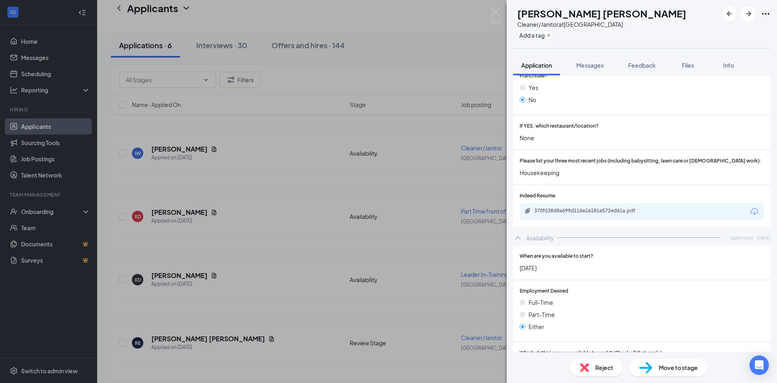
scroll to position [194, 0]
click at [703, 372] on div "Move to stage" at bounding box center [668, 367] width 78 height 18
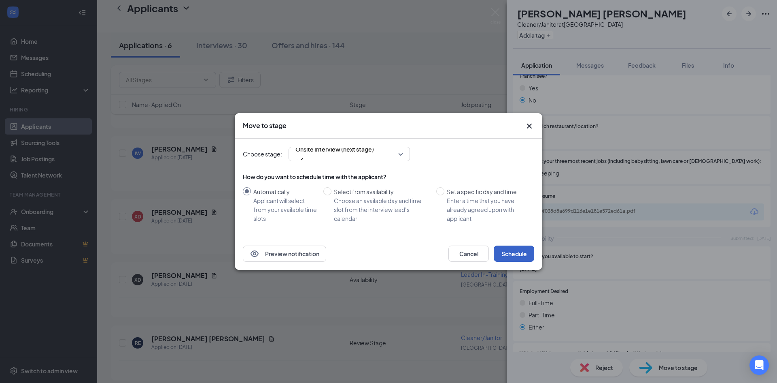
click at [505, 259] on button "Schedule" at bounding box center [514, 253] width 40 height 16
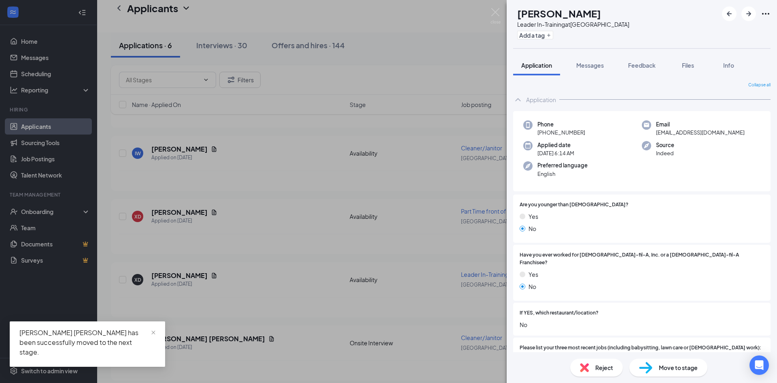
click at [305, 315] on div "[PERSON_NAME] Jnaisia [PERSON_NAME] Leader In-Training at [GEOGRAPHIC_DATA] Add…" at bounding box center [388, 191] width 777 height 383
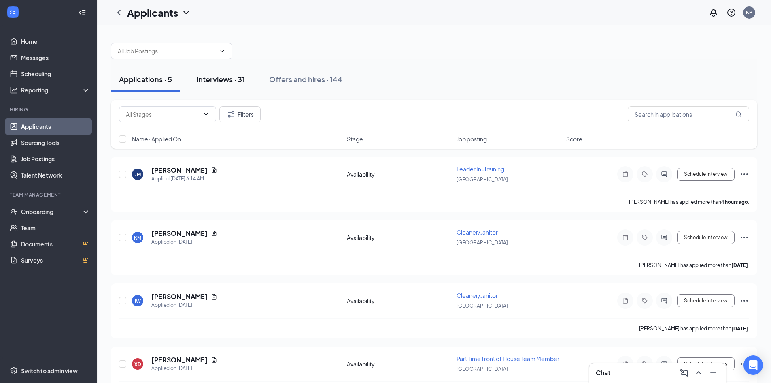
click at [216, 85] on button "Interviews · 31" at bounding box center [220, 79] width 65 height 24
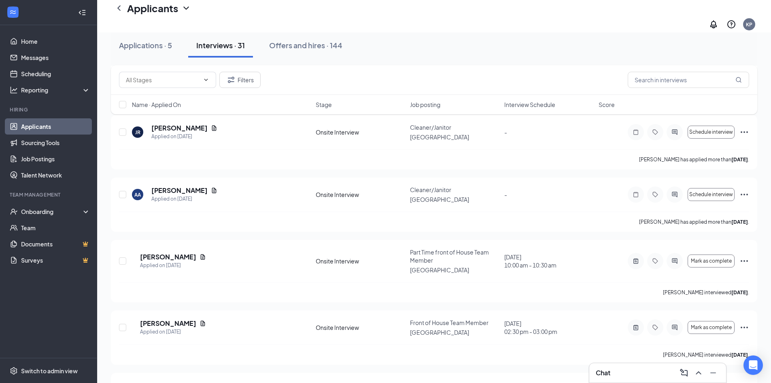
scroll to position [445, 0]
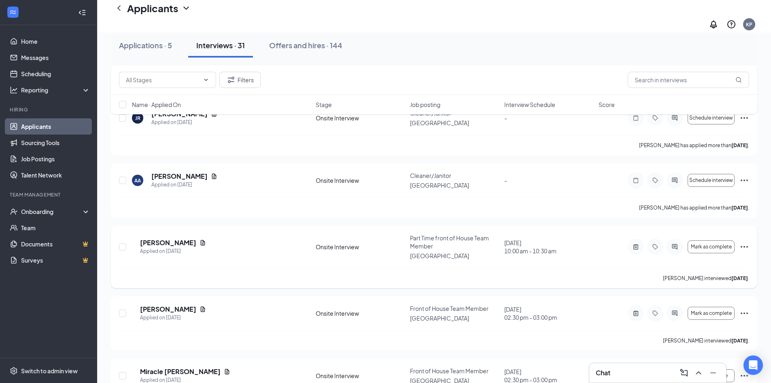
click at [742, 242] on icon "Ellipses" at bounding box center [745, 247] width 10 height 10
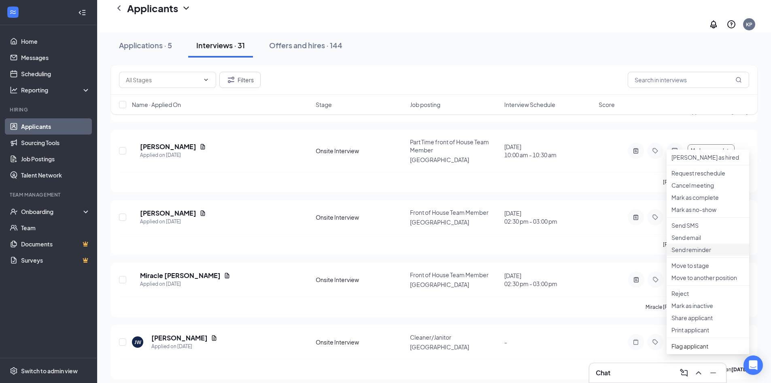
scroll to position [567, 0]
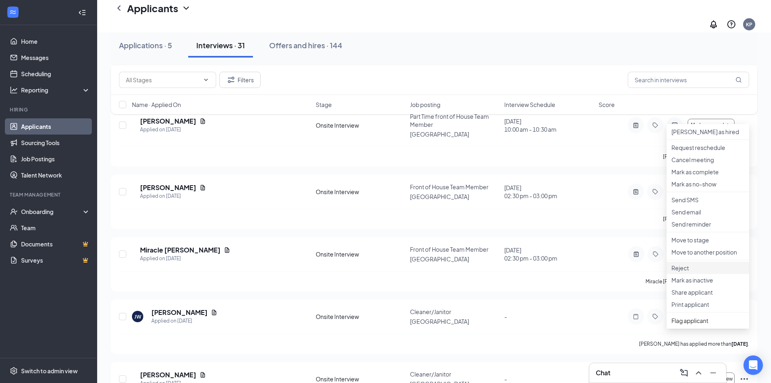
click at [702, 272] on p "Reject" at bounding box center [708, 268] width 73 height 8
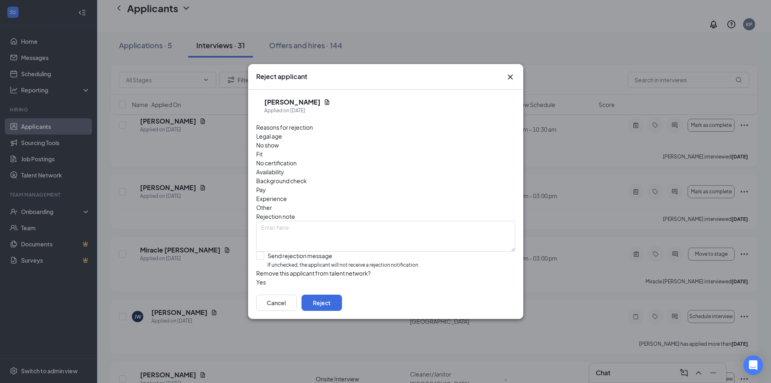
click at [401, 203] on div "Other" at bounding box center [385, 207] width 259 height 9
click at [408, 221] on textarea at bounding box center [385, 236] width 259 height 31
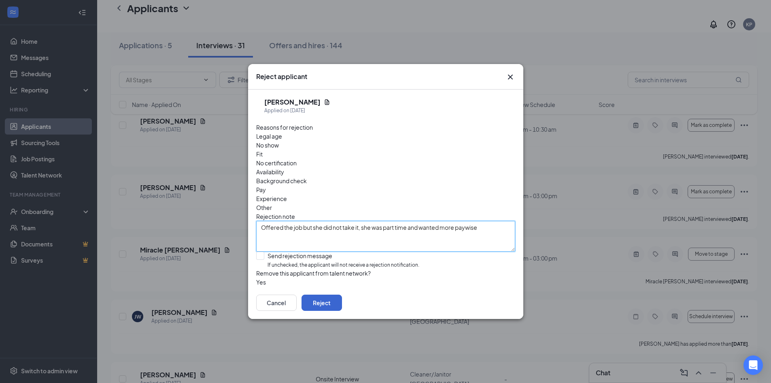
type textarea "Offered the job but she did not take it, she was part time and wanted more payw…"
click at [342, 295] on button "Reject" at bounding box center [322, 302] width 40 height 16
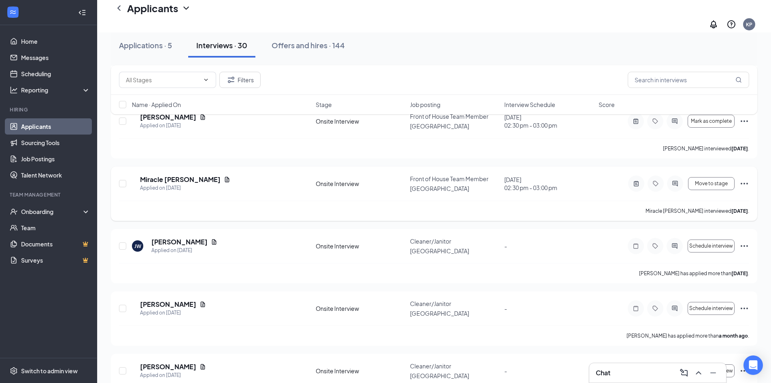
click at [746, 179] on icon "Ellipses" at bounding box center [745, 184] width 10 height 10
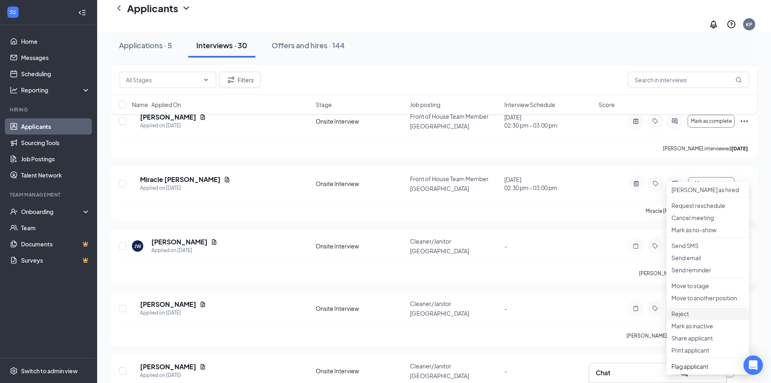
click at [702, 317] on p "Reject" at bounding box center [708, 313] width 73 height 8
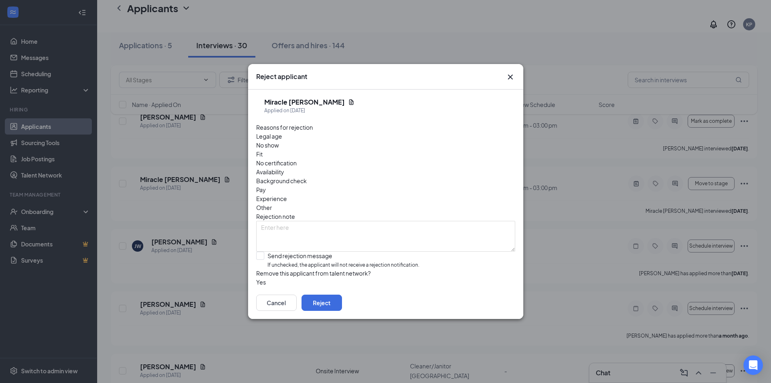
click at [284, 167] on span "Availability" at bounding box center [270, 171] width 28 height 9
click at [428, 221] on textarea at bounding box center [385, 236] width 259 height 31
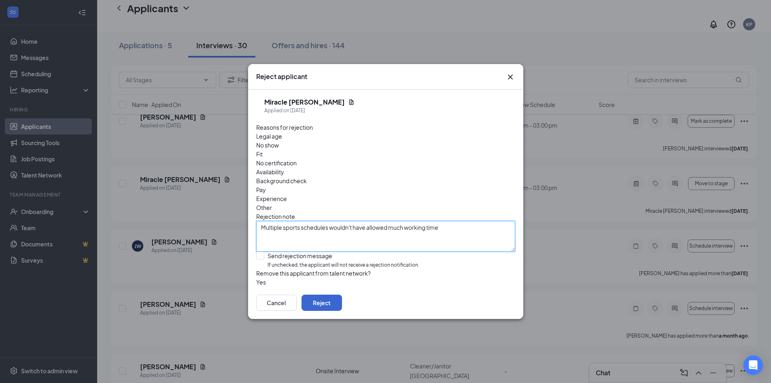
type textarea "Multiple sports schedules wouldn't have allowed much working time"
click at [342, 302] on button "Reject" at bounding box center [322, 302] width 40 height 16
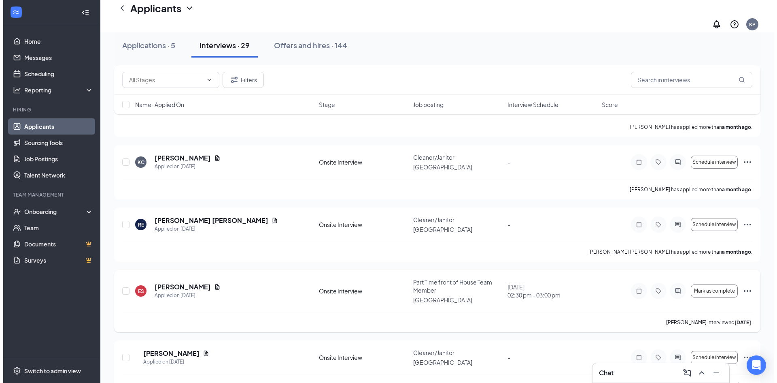
scroll to position [850, 0]
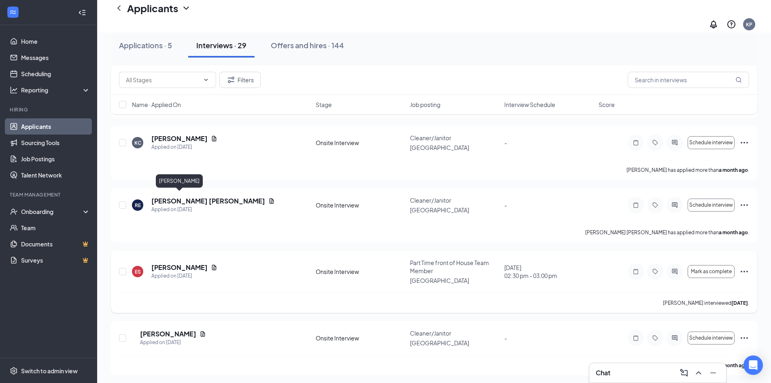
click at [183, 263] on h5 "[PERSON_NAME]" at bounding box center [179, 267] width 56 height 9
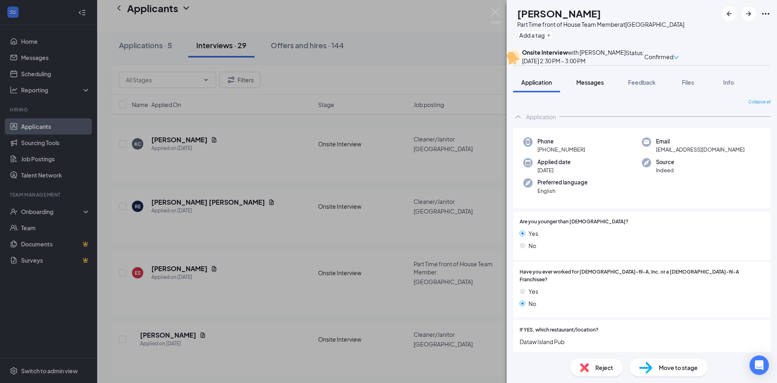
click at [604, 86] on span "Messages" at bounding box center [590, 82] width 28 height 7
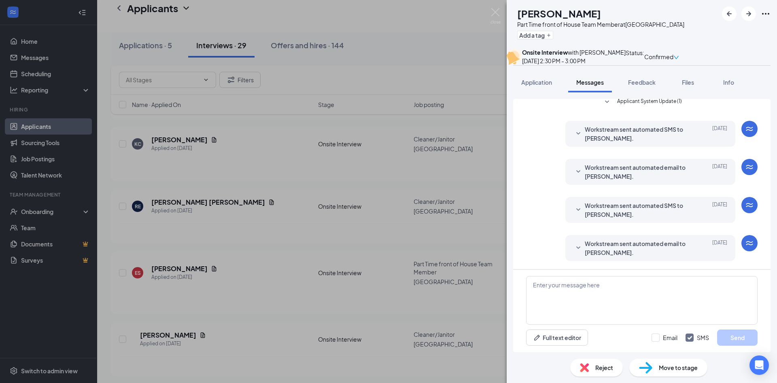
scroll to position [239, 0]
click at [617, 250] on span "Workstream sent automated email to [PERSON_NAME]." at bounding box center [638, 248] width 106 height 18
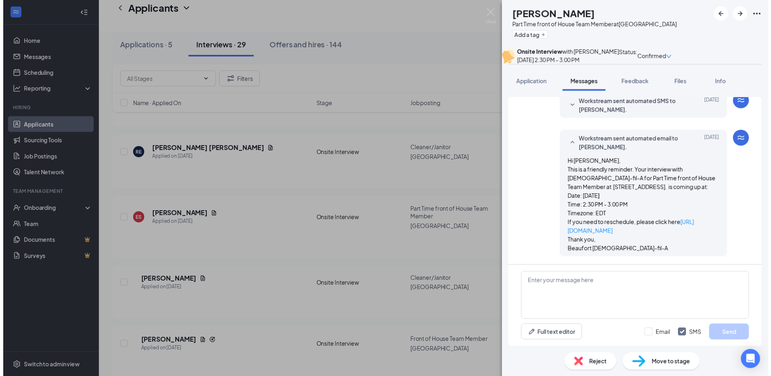
scroll to position [342, 0]
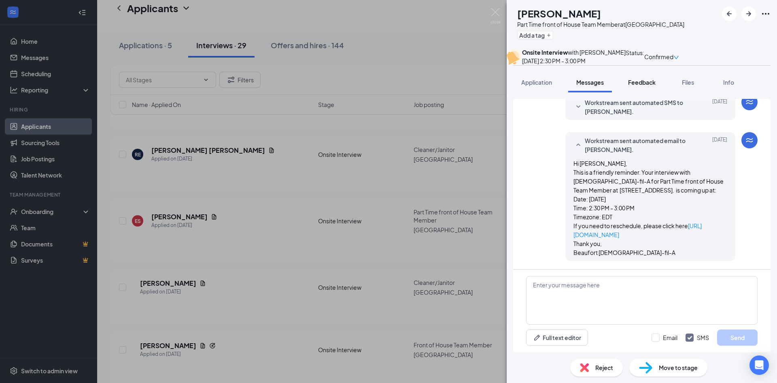
click at [655, 86] on span "Feedback" at bounding box center [642, 82] width 28 height 7
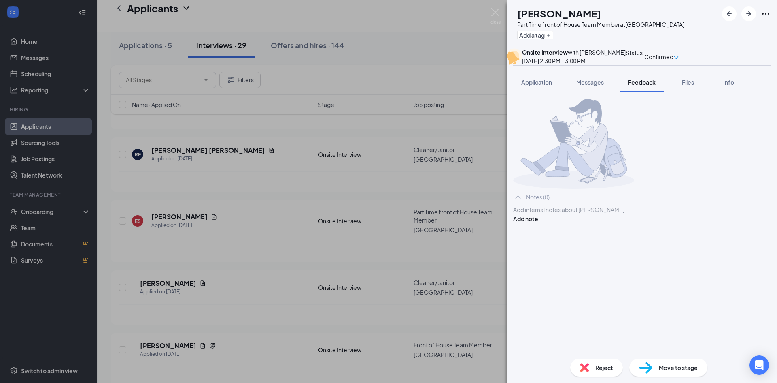
click at [594, 368] on div "Reject" at bounding box center [596, 367] width 53 height 18
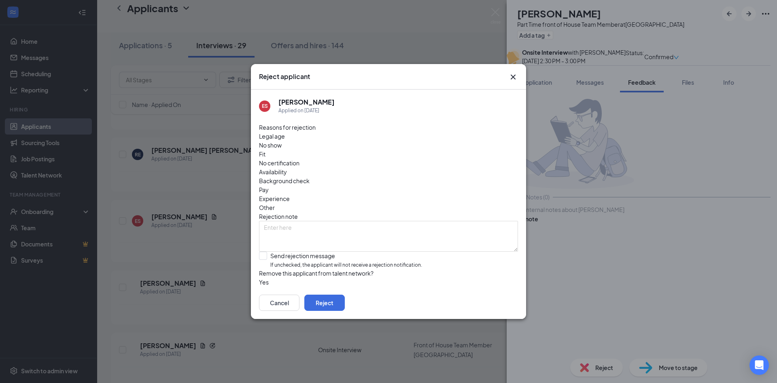
click at [282, 147] on span "No show" at bounding box center [270, 144] width 23 height 9
click at [304, 221] on textarea at bounding box center [388, 236] width 259 height 31
type textarea "o"
type textarea "Didn't show up"
click at [345, 305] on button "Reject" at bounding box center [324, 302] width 40 height 16
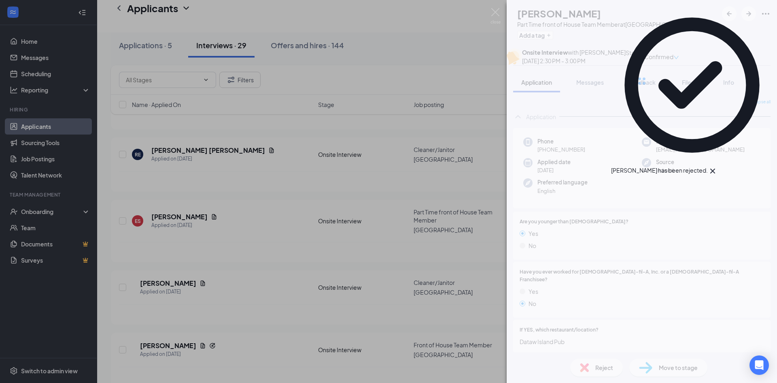
click at [198, 242] on div "ES [PERSON_NAME] Part Time front of House Team Member at [GEOGRAPHIC_DATA] Add …" at bounding box center [388, 191] width 777 height 383
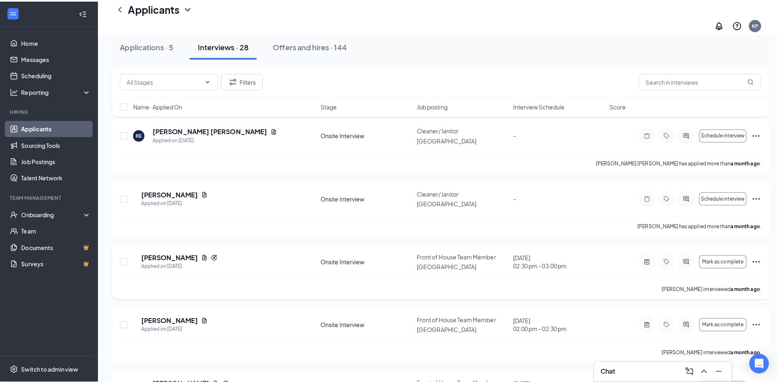
scroll to position [886, 0]
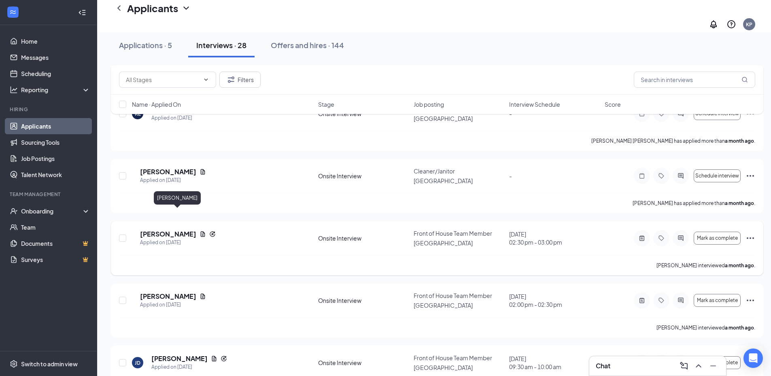
click at [174, 230] on h5 "[PERSON_NAME]" at bounding box center [168, 234] width 56 height 9
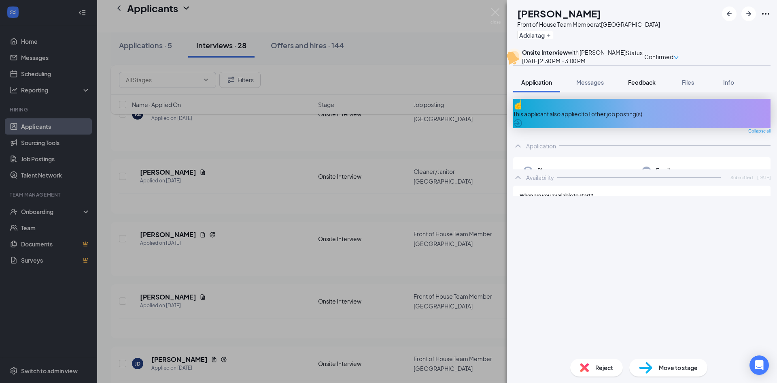
click at [629, 86] on span "Feedback" at bounding box center [642, 82] width 28 height 7
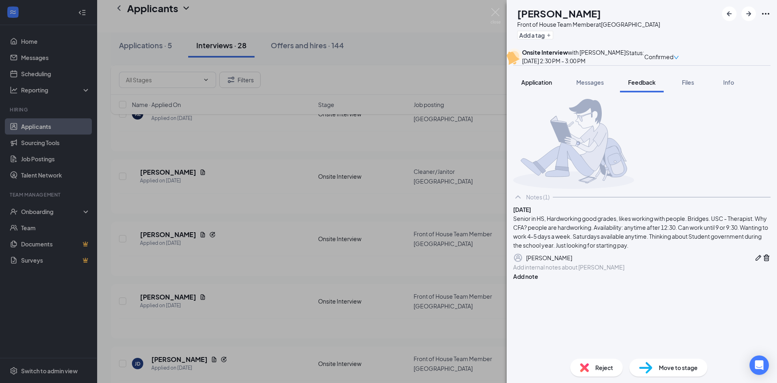
click at [517, 92] on button "Application" at bounding box center [536, 82] width 47 height 20
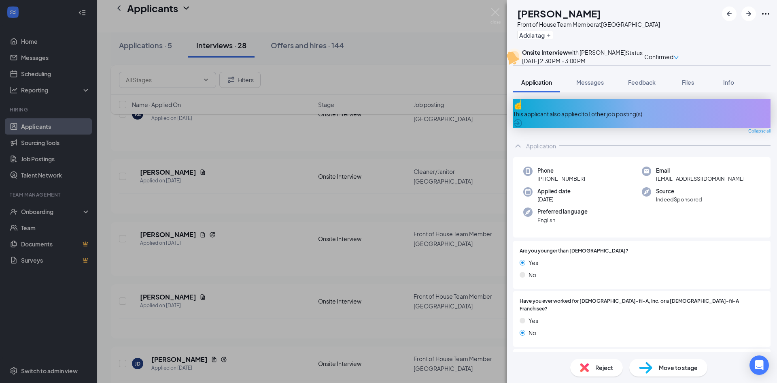
click at [582, 369] on img at bounding box center [584, 367] width 9 height 9
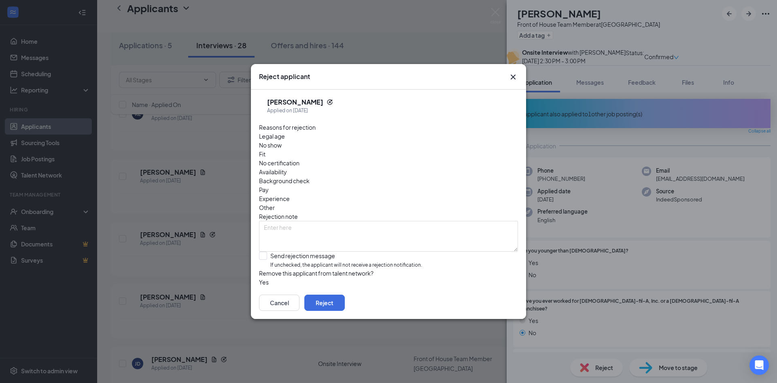
click at [266, 149] on span "Fit" at bounding box center [262, 153] width 6 height 9
click at [344, 221] on textarea at bounding box center [388, 236] width 259 height 31
type textarea "Not a good fit."
click at [345, 300] on button "Reject" at bounding box center [324, 302] width 40 height 16
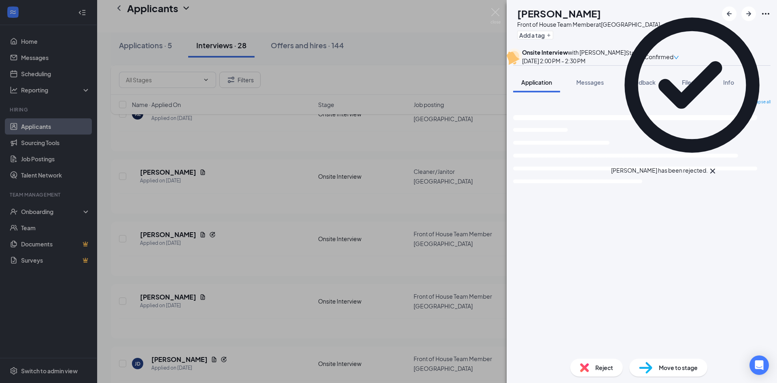
click at [187, 260] on div "TW [PERSON_NAME] Front of House Team Member at Beaufort Add a tag Onsite Interv…" at bounding box center [388, 191] width 777 height 383
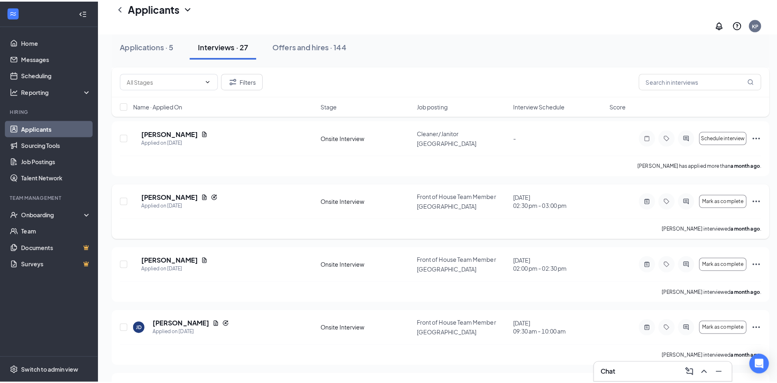
scroll to position [967, 0]
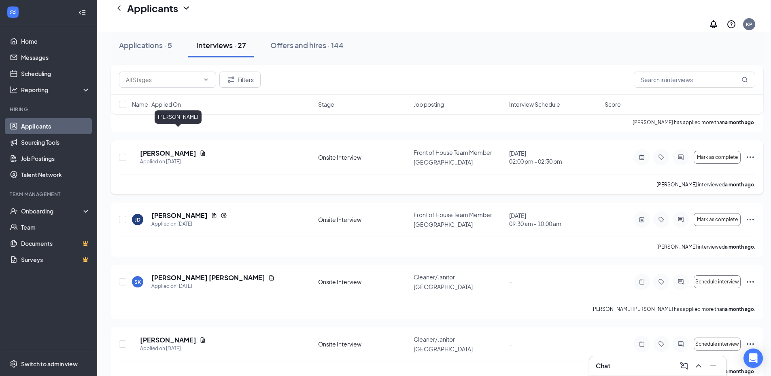
click at [173, 149] on h5 "[PERSON_NAME]" at bounding box center [168, 153] width 56 height 9
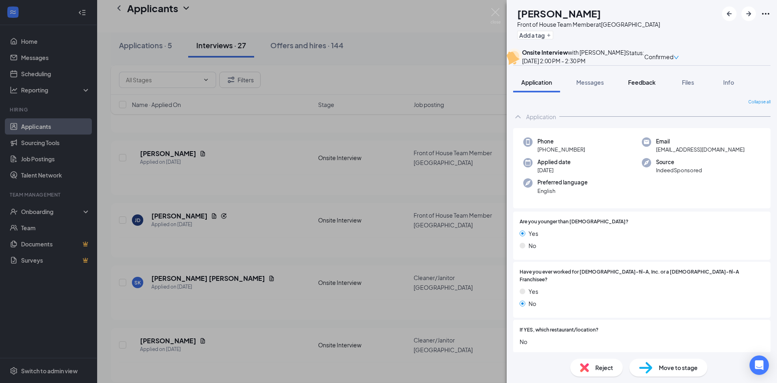
click at [641, 86] on span "Feedback" at bounding box center [642, 82] width 28 height 7
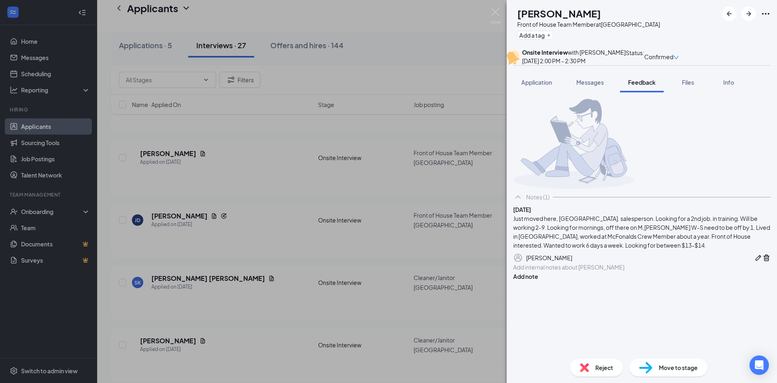
scroll to position [17, 0]
click at [588, 364] on img at bounding box center [584, 367] width 9 height 9
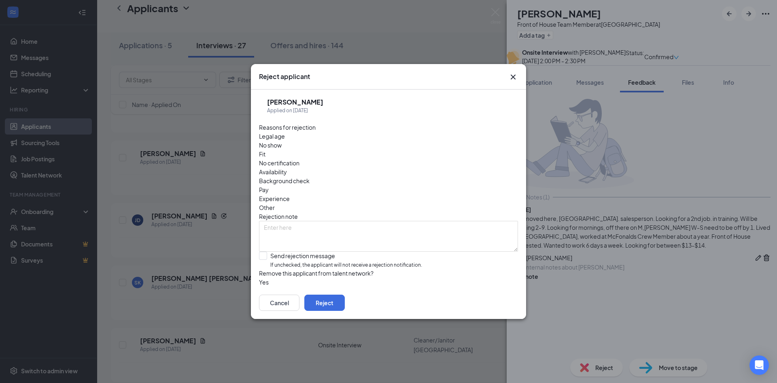
click at [287, 167] on span "Availability" at bounding box center [273, 171] width 28 height 9
click at [400, 221] on textarea at bounding box center [388, 236] width 259 height 31
type textarea "Availability with waffle house would not work out"
click at [345, 307] on button "Reject" at bounding box center [324, 302] width 40 height 16
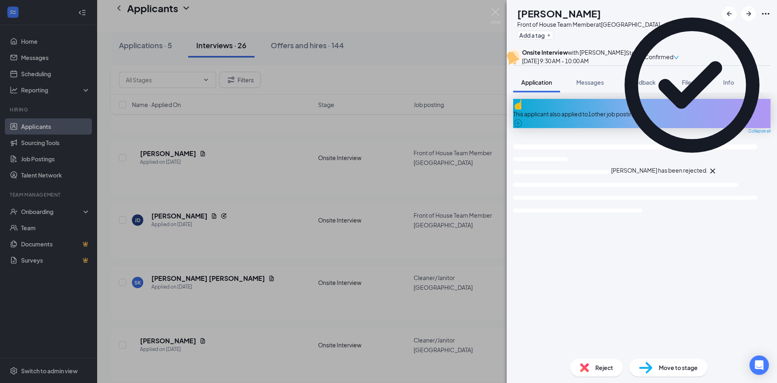
click at [206, 298] on div "[PERSON_NAME] [PERSON_NAME] Front of House Team Member at [GEOGRAPHIC_DATA] Add…" at bounding box center [388, 191] width 777 height 383
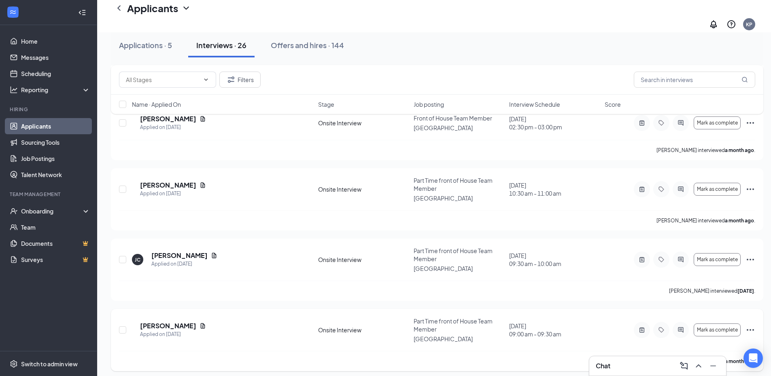
scroll to position [1331, 0]
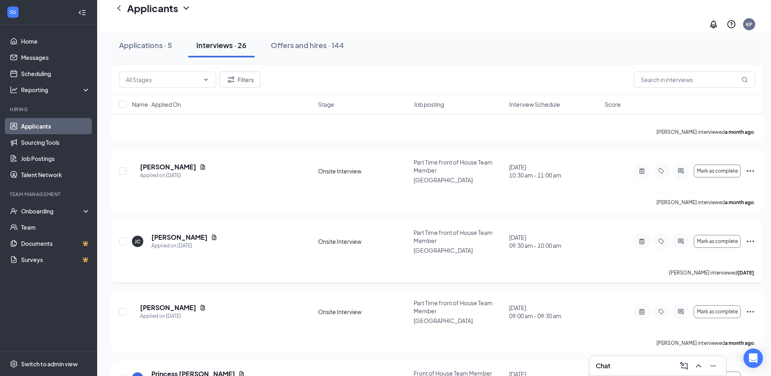
click at [751, 237] on icon "Ellipses" at bounding box center [751, 242] width 10 height 10
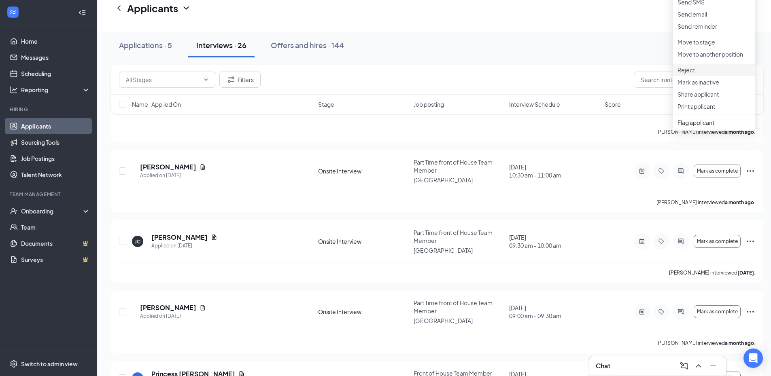
click at [707, 74] on p "Reject" at bounding box center [714, 70] width 73 height 8
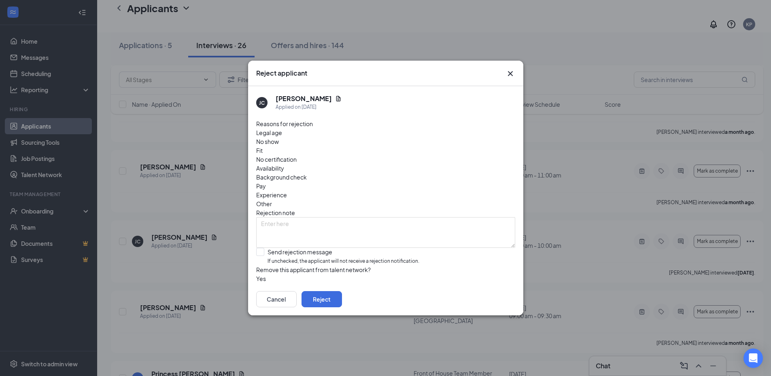
click at [349, 146] on div "Fit" at bounding box center [385, 150] width 259 height 9
click at [427, 164] on div "Availability" at bounding box center [385, 168] width 259 height 9
click at [272, 200] on span "Other" at bounding box center [264, 204] width 16 height 9
click at [342, 306] on button "Reject" at bounding box center [322, 299] width 40 height 16
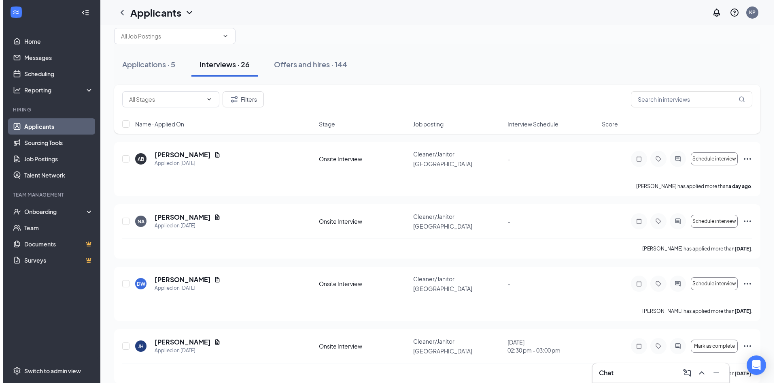
scroll to position [0, 0]
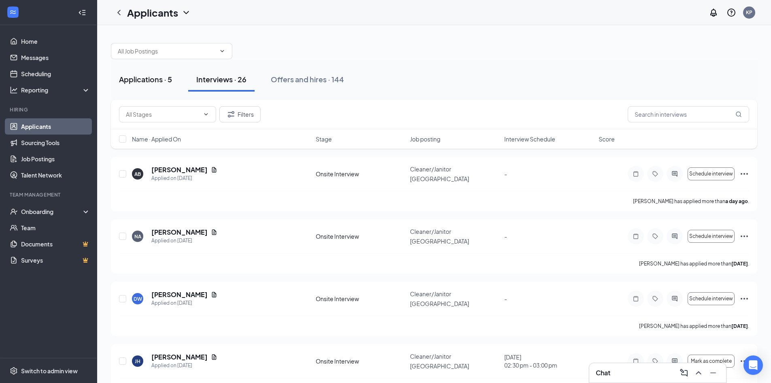
click at [151, 84] on button "Applications · 5" at bounding box center [145, 79] width 69 height 24
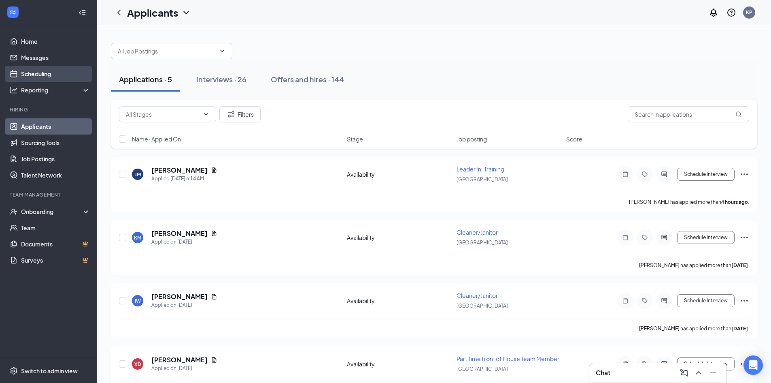
click at [23, 77] on link "Scheduling" at bounding box center [55, 74] width 69 height 16
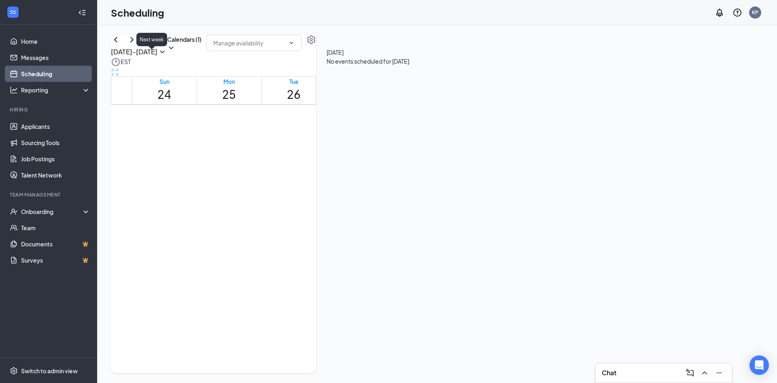
click at [137, 45] on icon "ChevronRight" at bounding box center [132, 40] width 10 height 10
click at [294, 253] on div "1" at bounding box center [308, 249] width 31 height 8
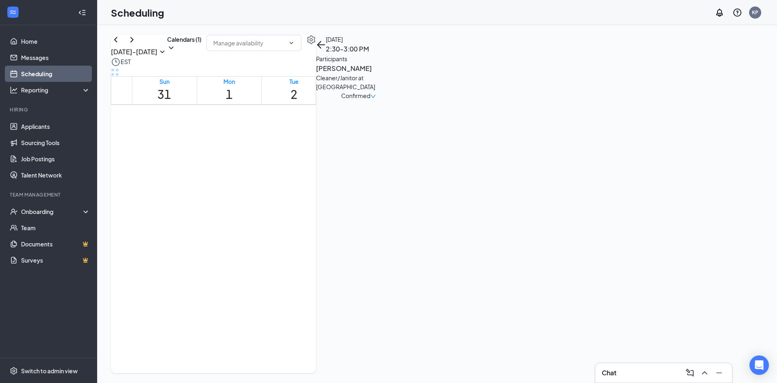
scroll to position [438, 0]
click at [379, 150] on div "1" at bounding box center [374, 152] width 30 height 8
click at [296, 293] on div "1" at bounding box center [308, 290] width 31 height 8
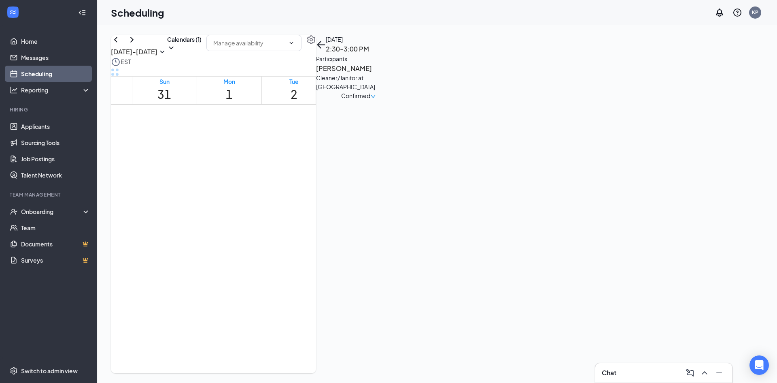
click at [359, 153] on div "1" at bounding box center [374, 152] width 30 height 8
click at [37, 42] on link "Home" at bounding box center [55, 41] width 69 height 16
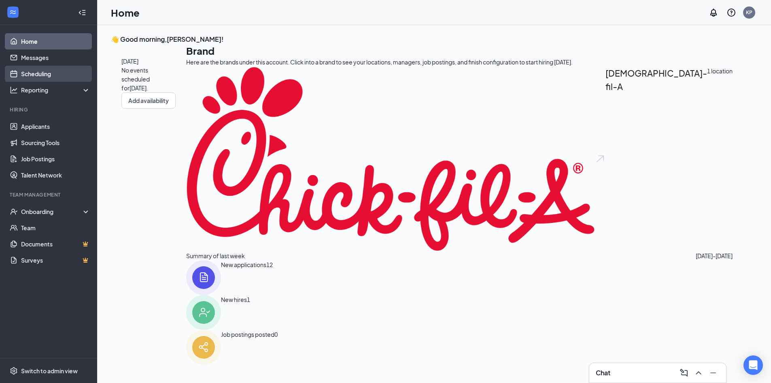
click at [21, 76] on link "Scheduling" at bounding box center [55, 74] width 69 height 16
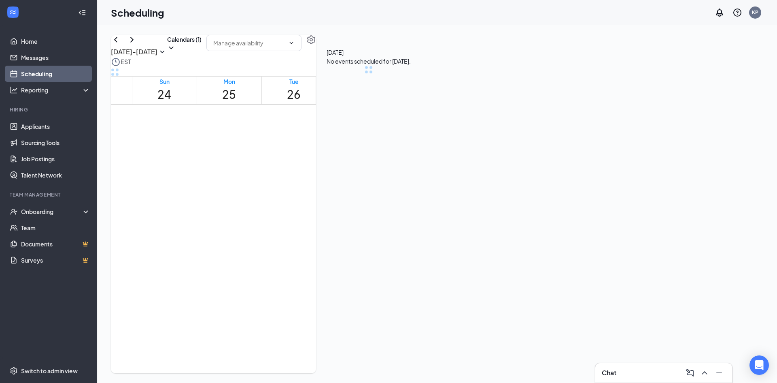
scroll to position [398, 0]
click at [137, 45] on icon "ChevronRight" at bounding box center [132, 40] width 10 height 10
click at [121, 45] on icon "ChevronLeft" at bounding box center [116, 40] width 10 height 10
